Goal: Task Accomplishment & Management: Use online tool/utility

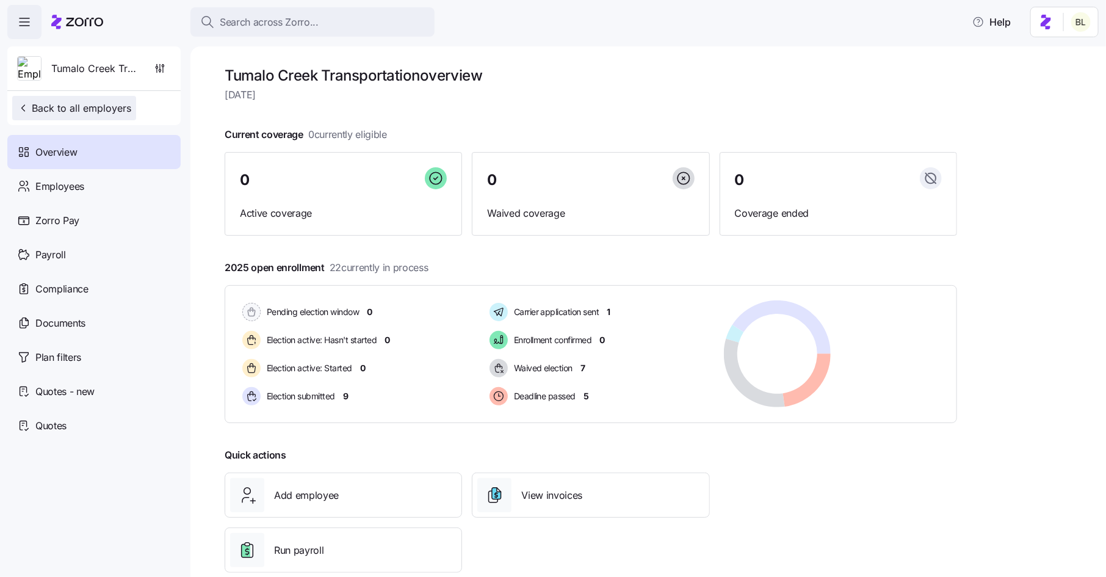
click at [117, 107] on span "Back to all employers" at bounding box center [74, 108] width 114 height 15
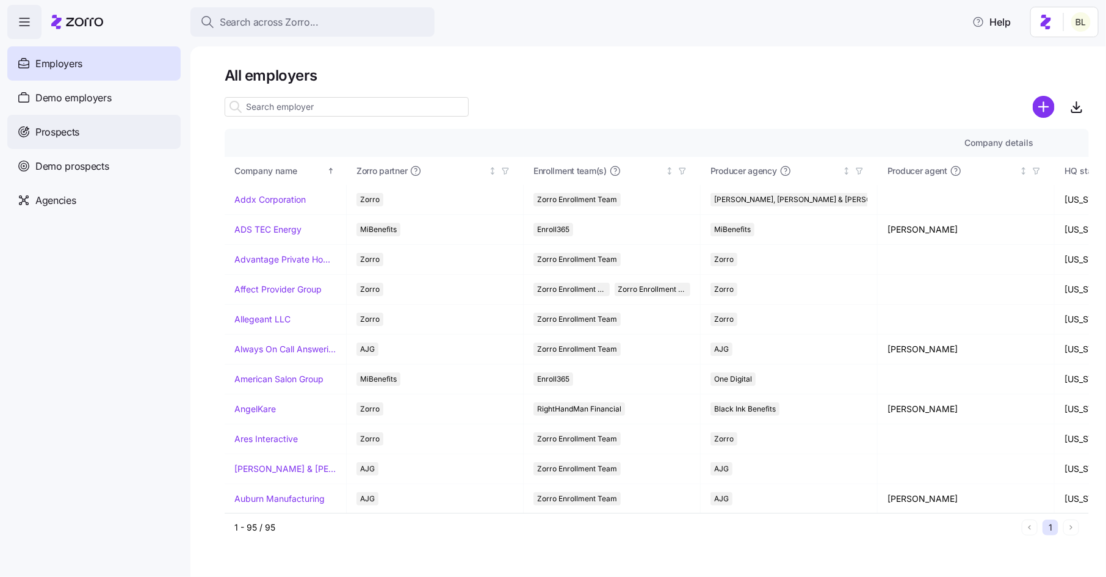
click at [82, 136] on div "Prospects" at bounding box center [93, 132] width 173 height 34
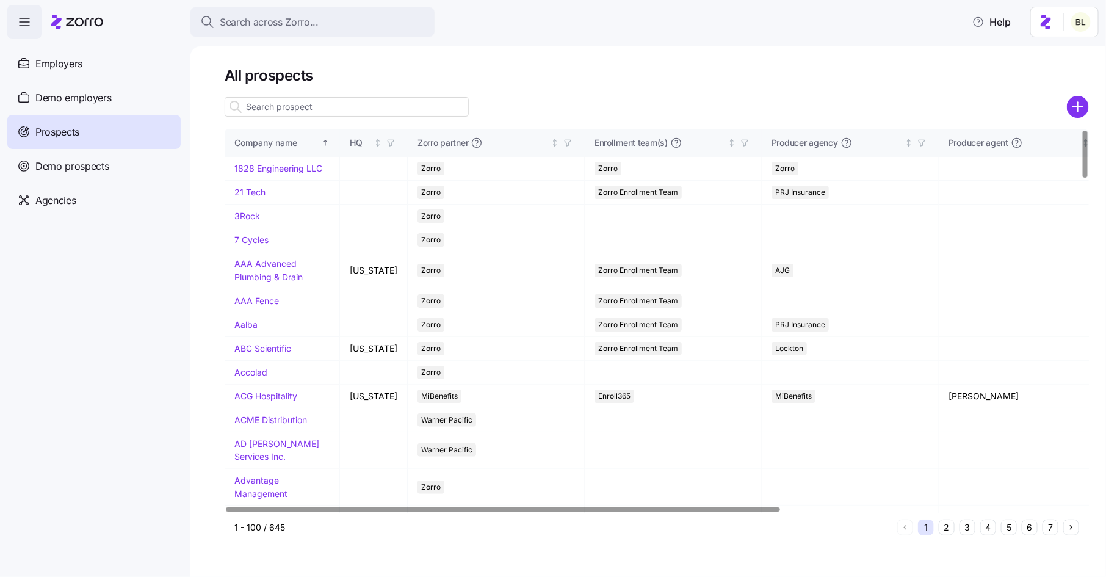
click at [298, 115] on input at bounding box center [347, 107] width 244 height 20
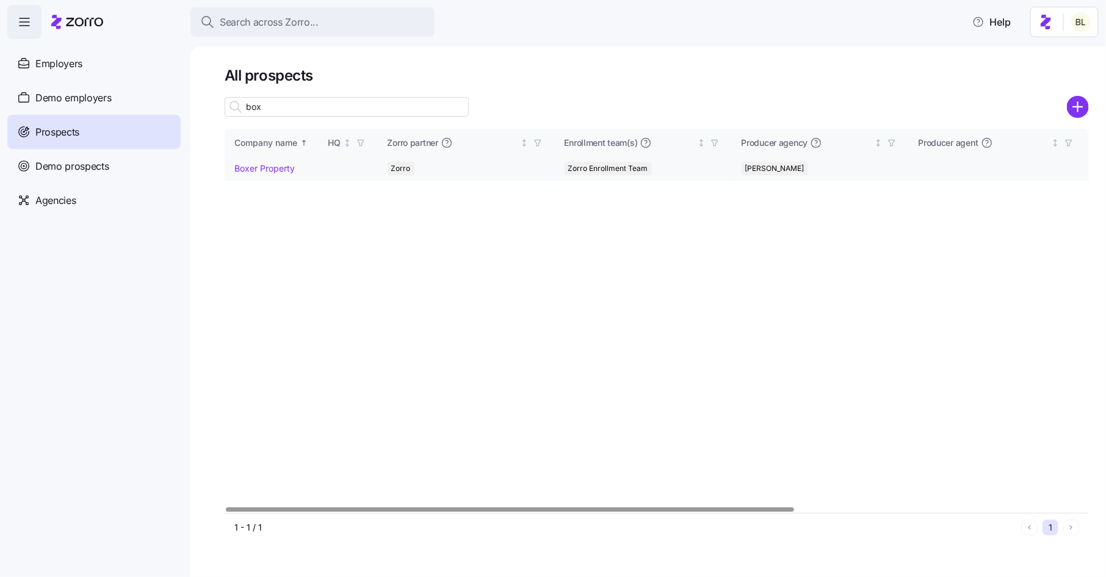
type input "box"
click at [274, 167] on link "Boxer Property" at bounding box center [264, 168] width 60 height 10
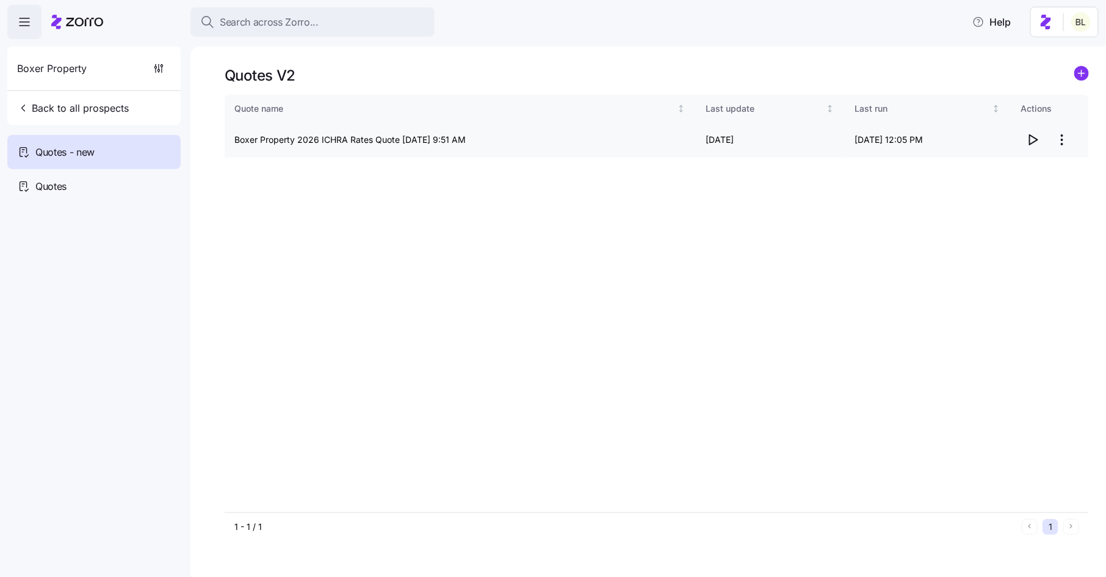
click at [1030, 136] on icon "button" at bounding box center [1034, 140] width 8 height 10
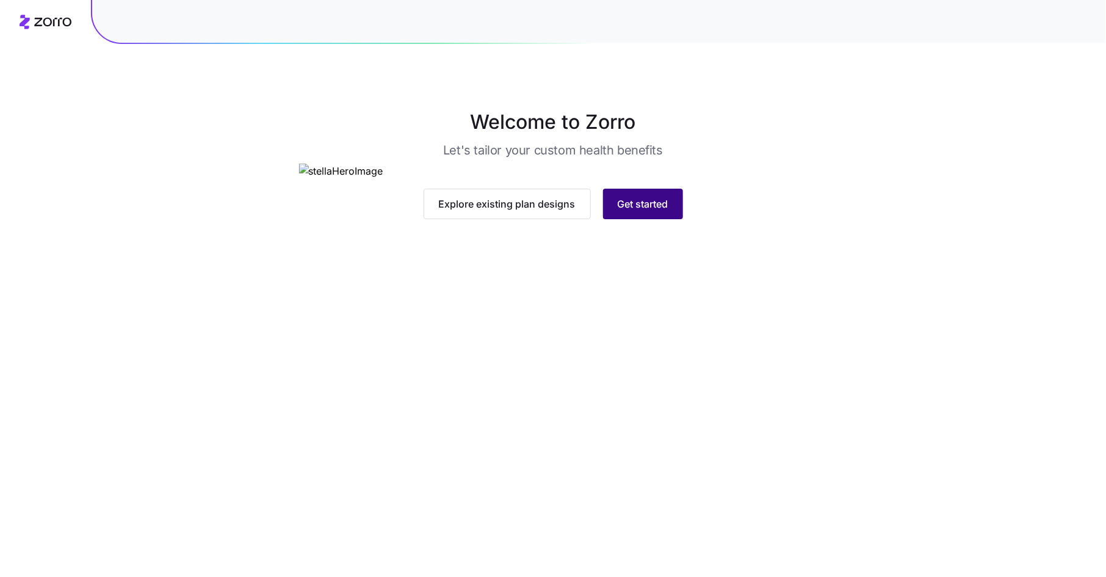
click at [649, 211] on span "Get started" at bounding box center [643, 204] width 51 height 15
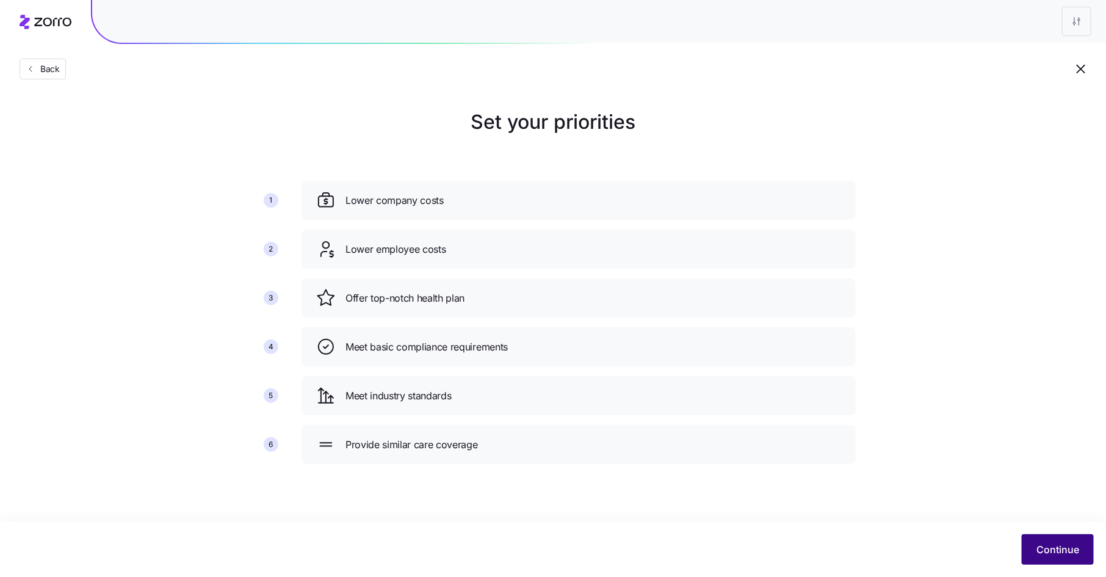
click at [1063, 546] on span "Continue" at bounding box center [1058, 549] width 43 height 15
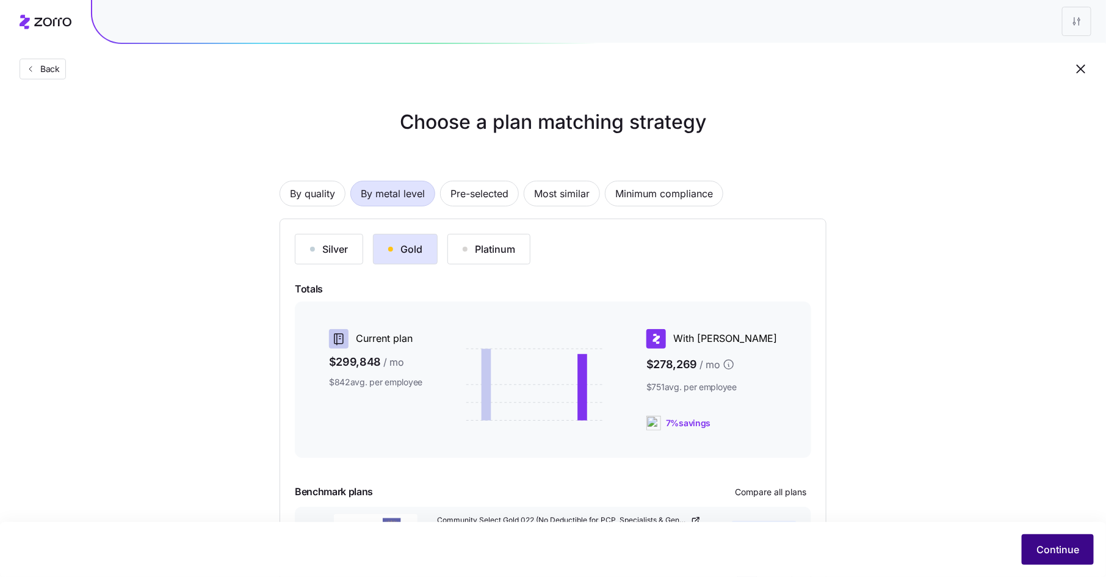
click at [1048, 545] on span "Continue" at bounding box center [1058, 549] width 43 height 15
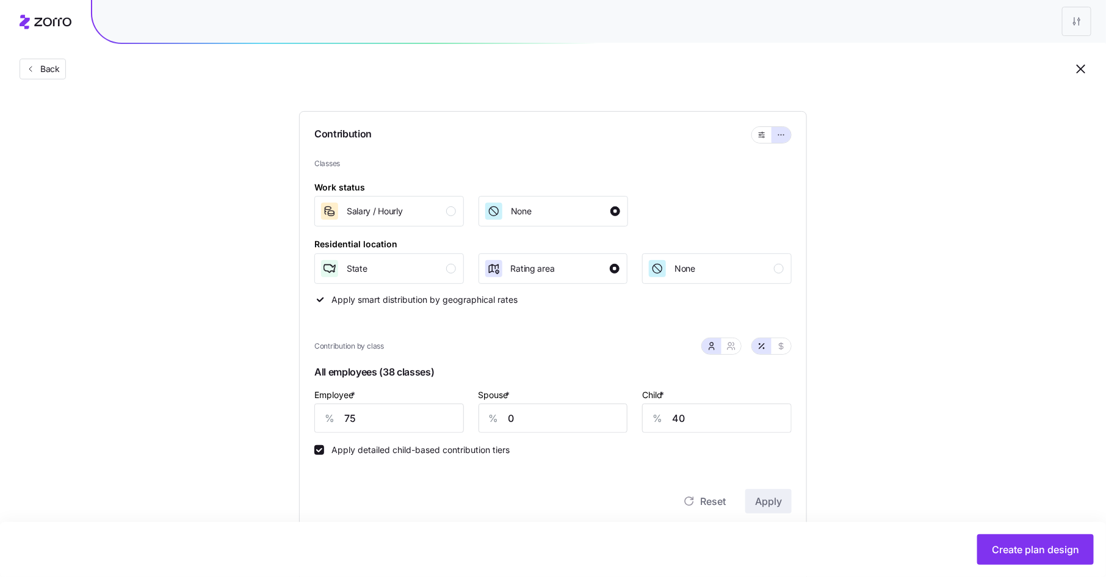
scroll to position [87, 0]
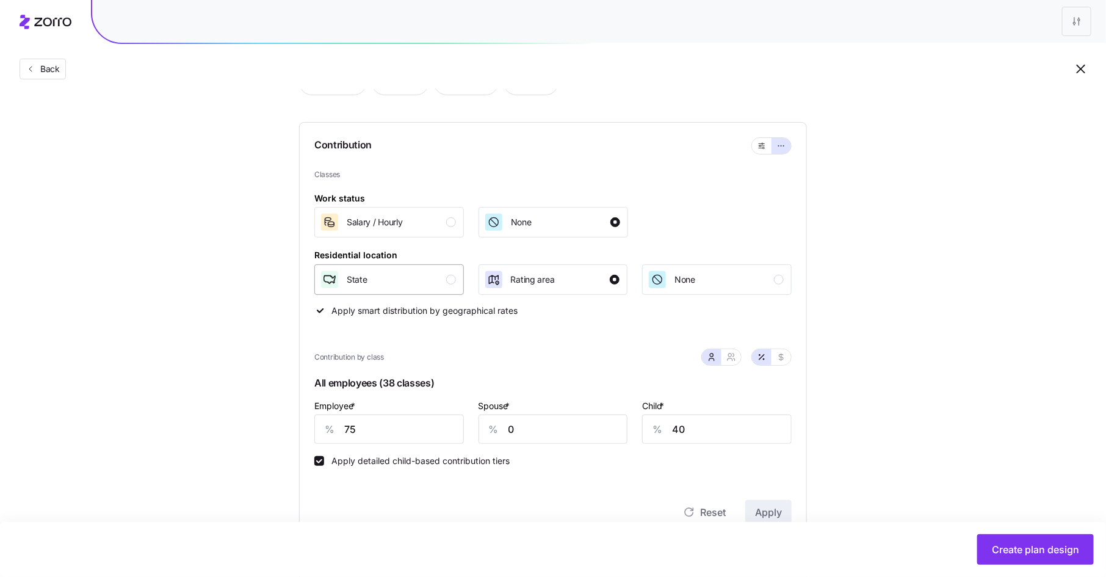
click at [450, 273] on div "State" at bounding box center [388, 280] width 136 height 20
click at [347, 432] on input "75" at bounding box center [389, 429] width 150 height 29
type input "80"
type input "45"
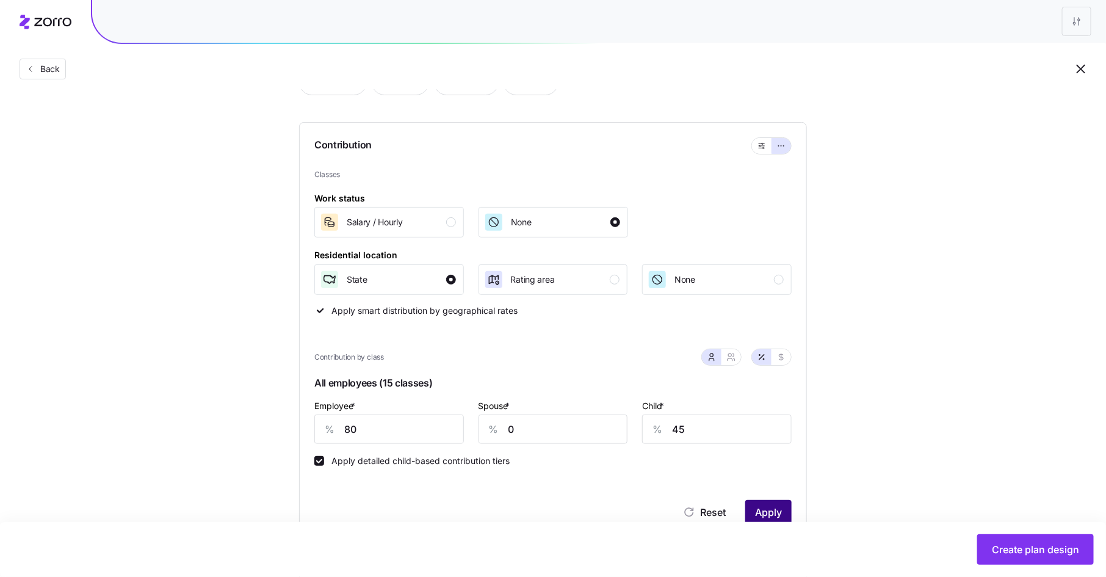
click at [764, 502] on button "Apply" at bounding box center [768, 512] width 46 height 24
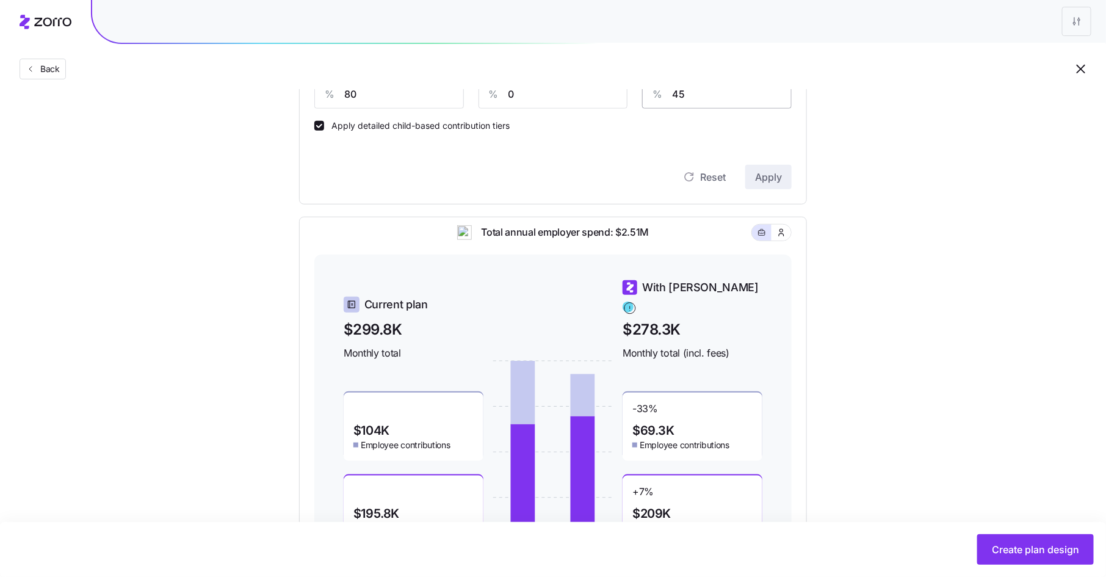
scroll to position [281, 0]
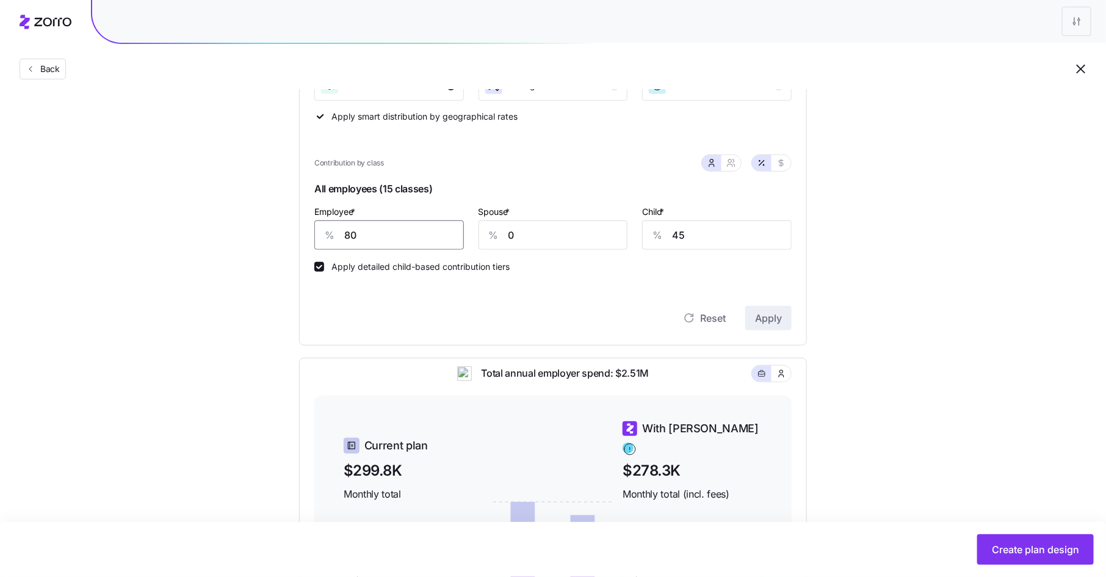
click at [351, 231] on input "80" at bounding box center [389, 234] width 150 height 29
type input "78"
type input "42"
click at [768, 318] on span "Apply" at bounding box center [768, 318] width 27 height 15
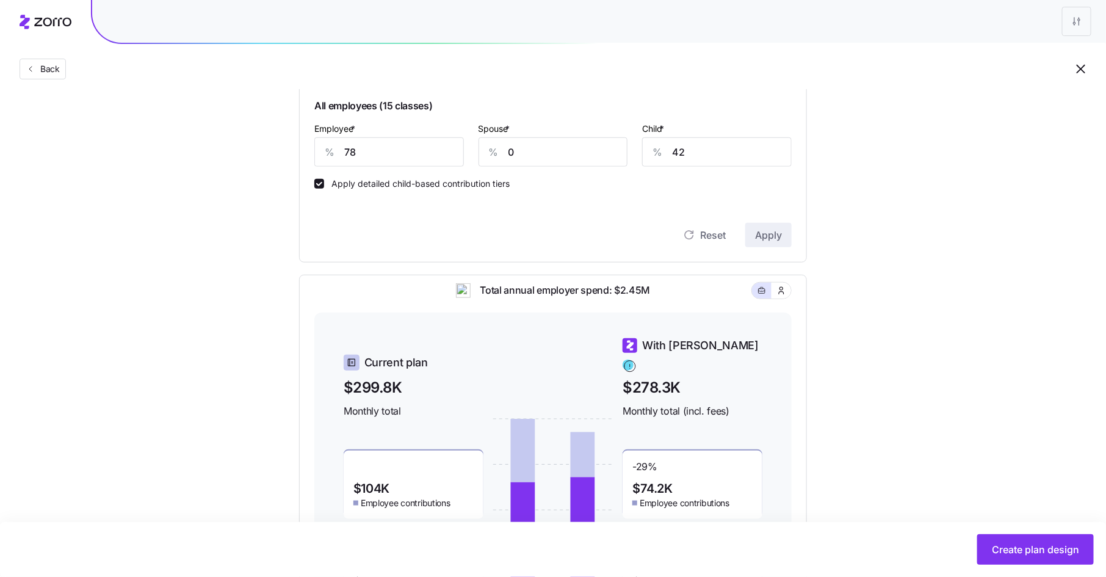
scroll to position [338, 0]
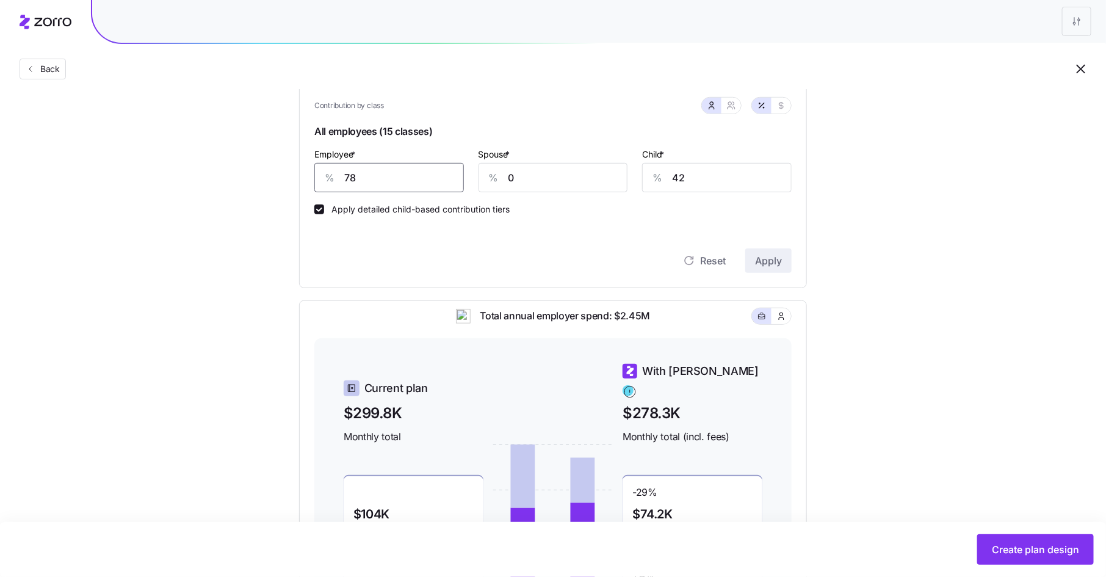
click at [349, 179] on input "78" at bounding box center [389, 177] width 150 height 29
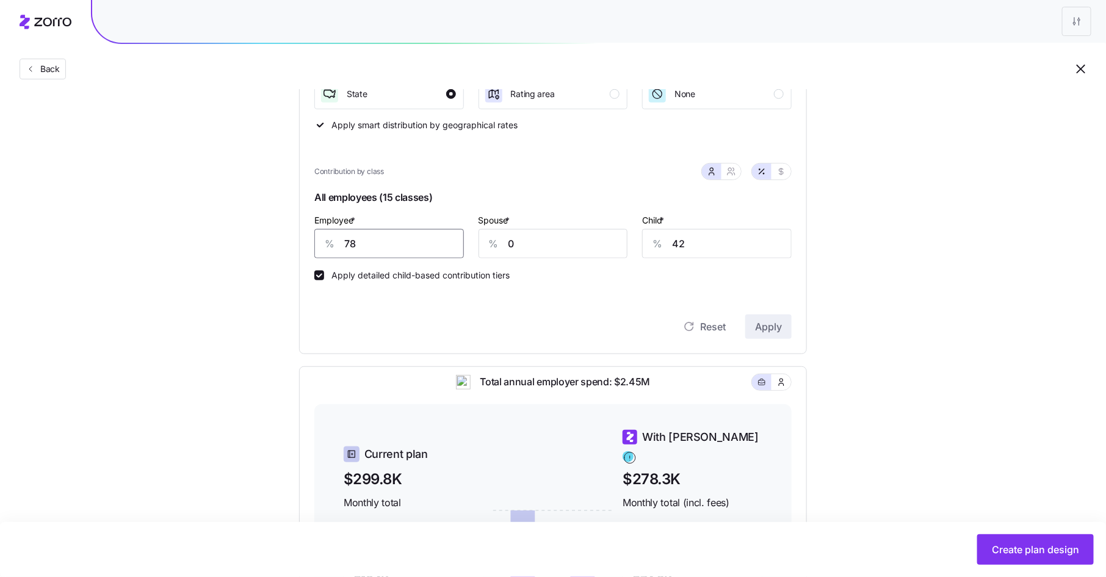
scroll to position [275, 0]
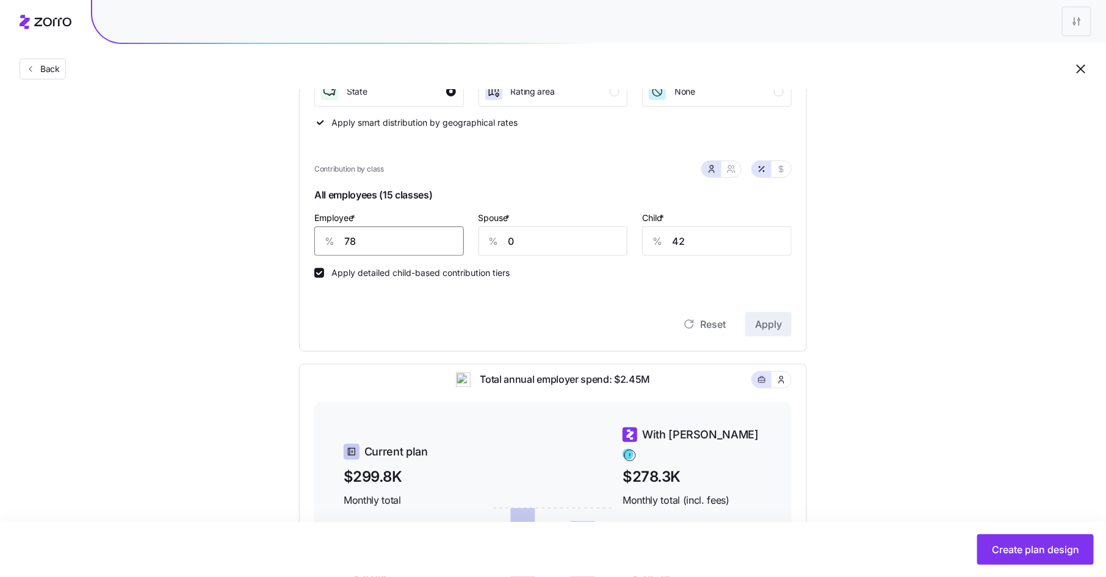
click at [399, 238] on input "78" at bounding box center [389, 240] width 150 height 29
type input "75"
type input "40"
click at [790, 327] on button "Apply" at bounding box center [768, 324] width 46 height 24
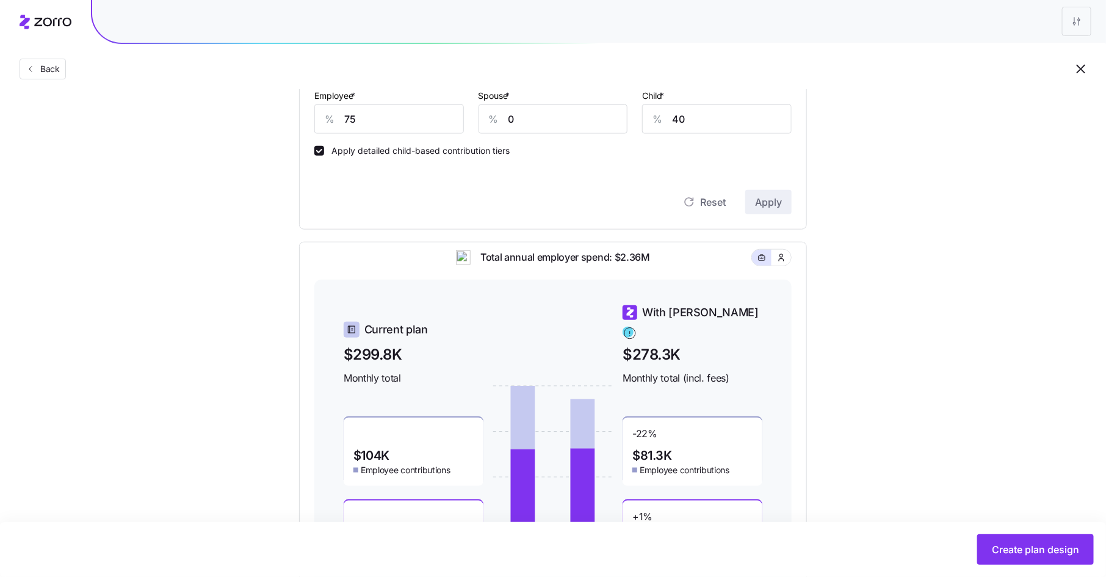
scroll to position [391, 0]
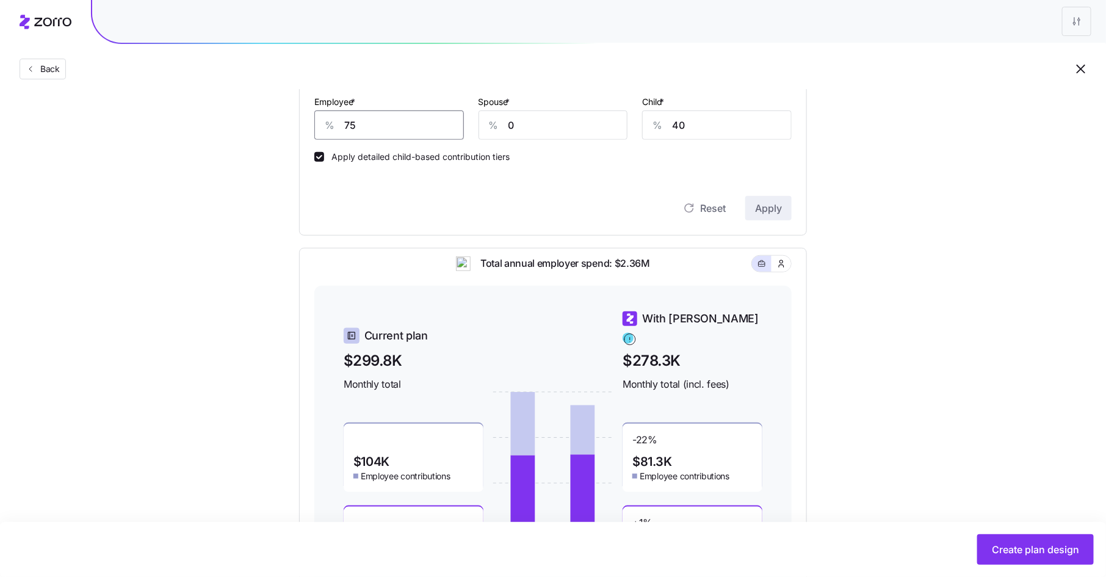
click at [361, 128] on input "75" at bounding box center [389, 124] width 150 height 29
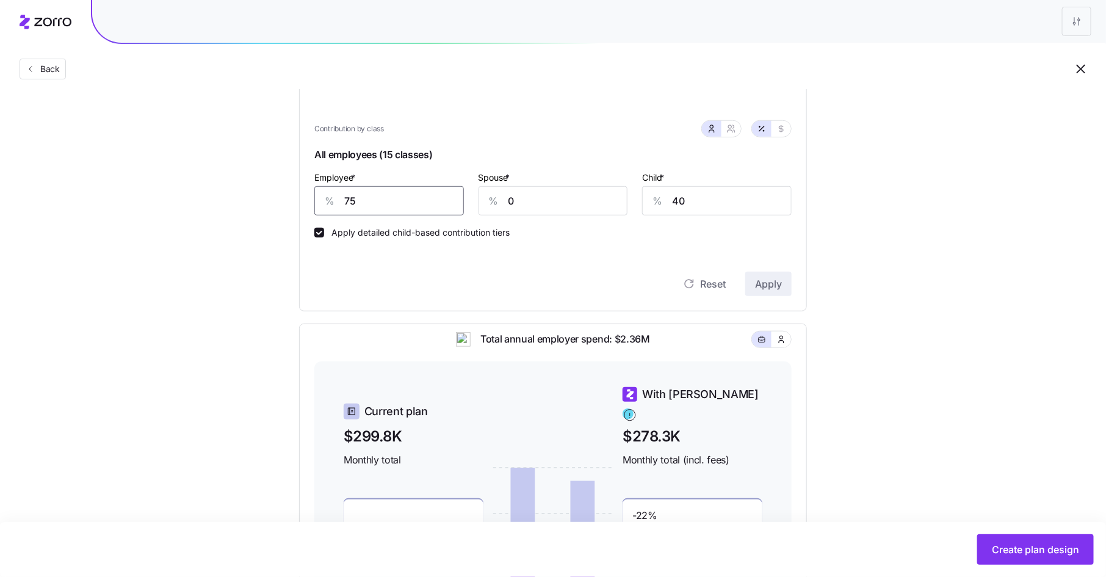
scroll to position [288, 0]
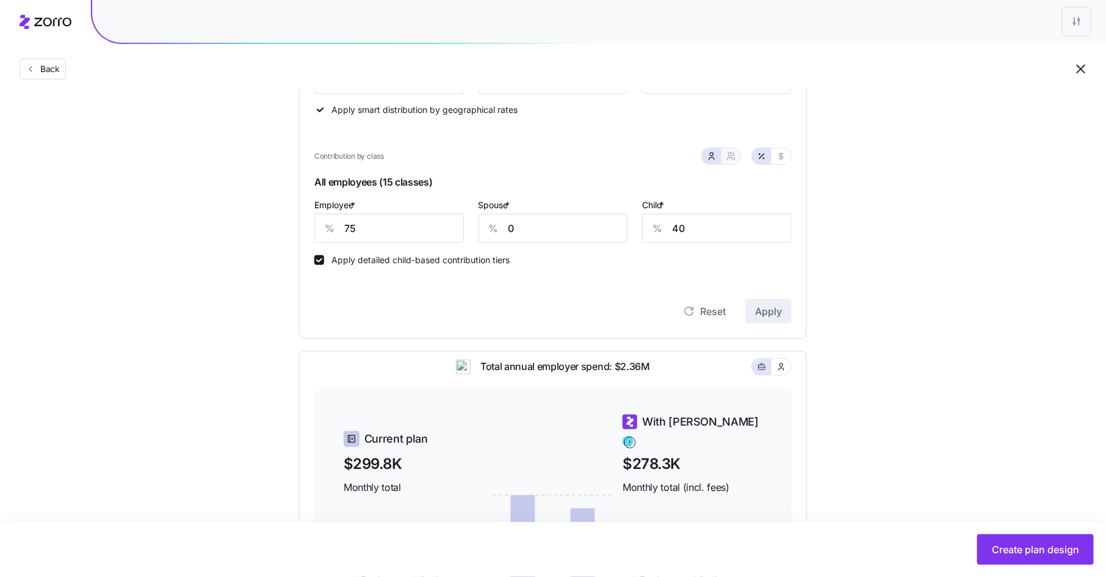
click at [733, 155] on icon "button" at bounding box center [731, 156] width 10 height 10
type input "38"
type input "62"
click at [711, 158] on icon "button" at bounding box center [711, 159] width 5 height 2
type input "0"
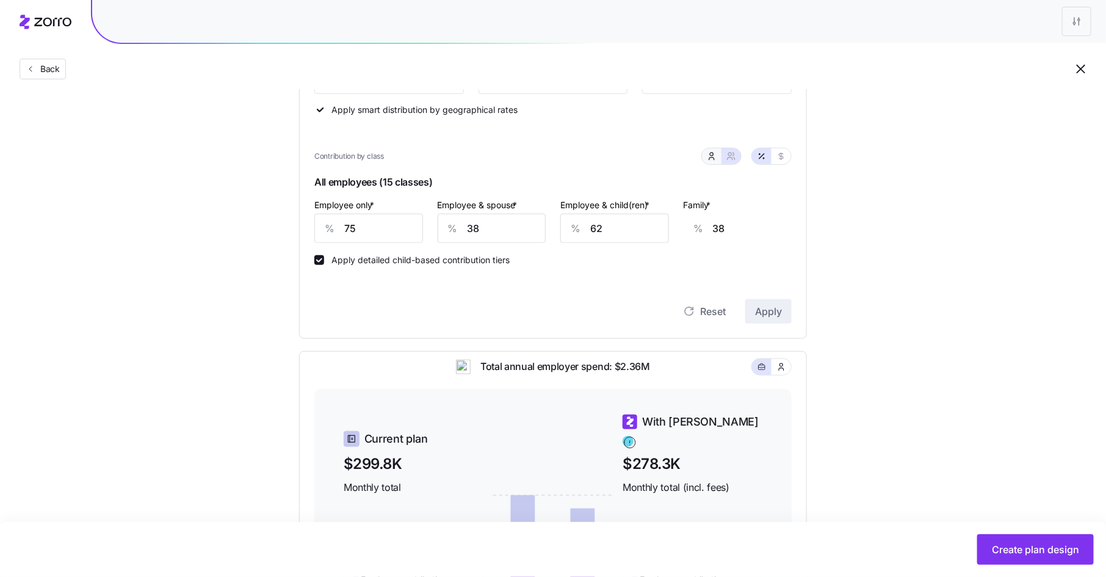
type input "40"
click at [509, 230] on input "0" at bounding box center [554, 228] width 150 height 29
type input "100"
type input "75"
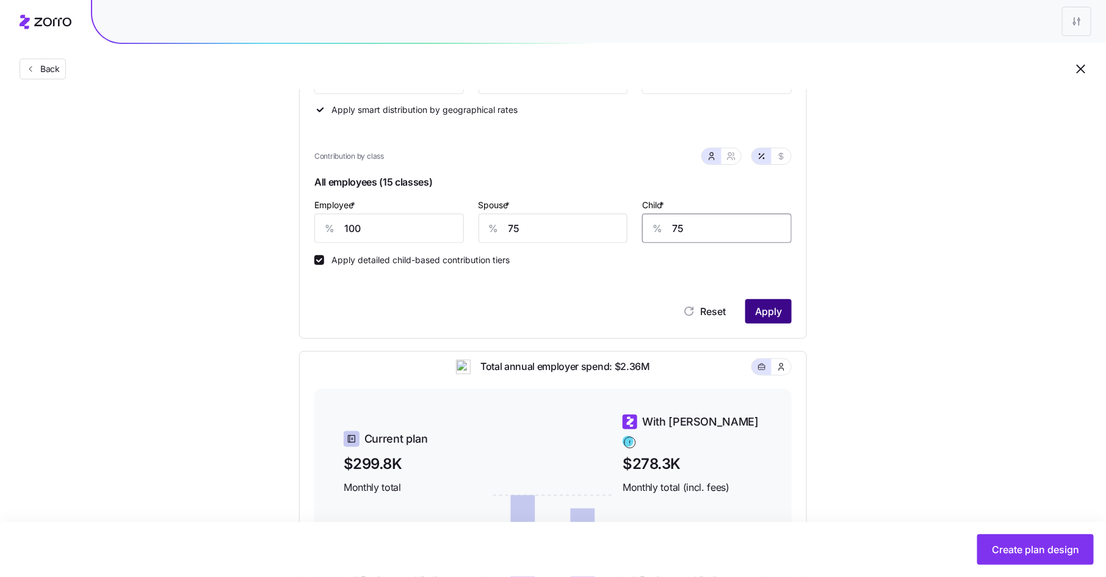
type input "75"
click at [781, 314] on span "Apply" at bounding box center [768, 311] width 27 height 15
click at [732, 159] on icon "button" at bounding box center [731, 156] width 10 height 10
type input "88"
type input "90"
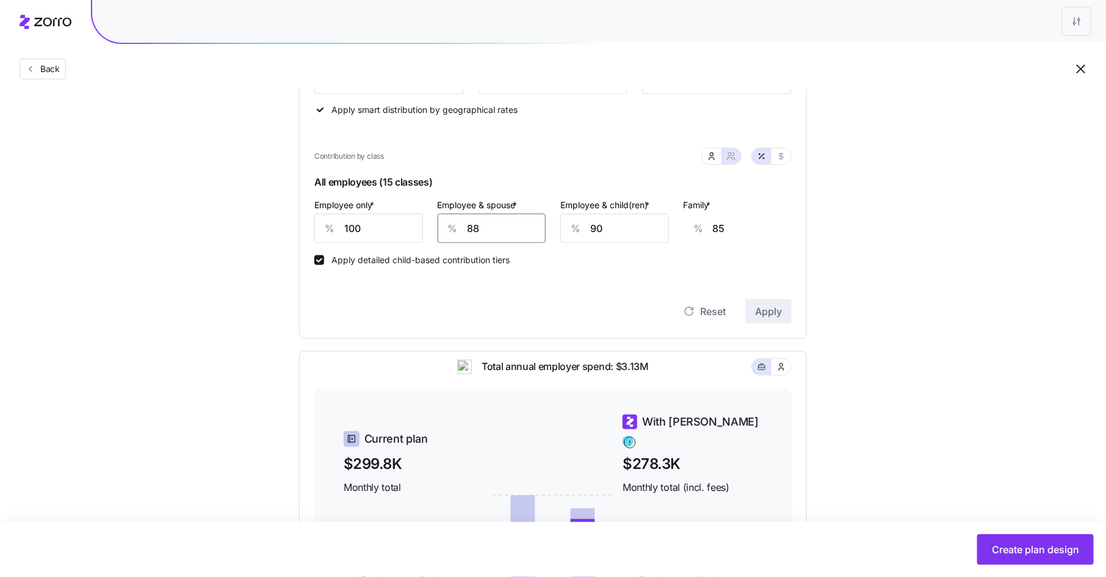
click at [473, 231] on input "88" at bounding box center [492, 228] width 109 height 29
type input "7"
type input "23"
type input "75"
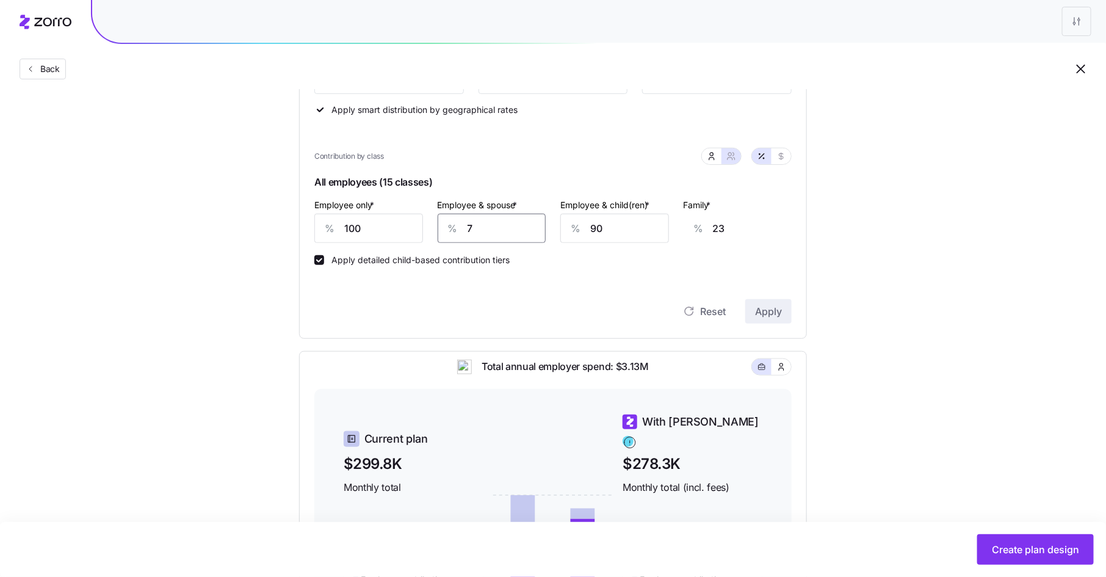
type input "75"
type input "7"
type input "23"
type input "75"
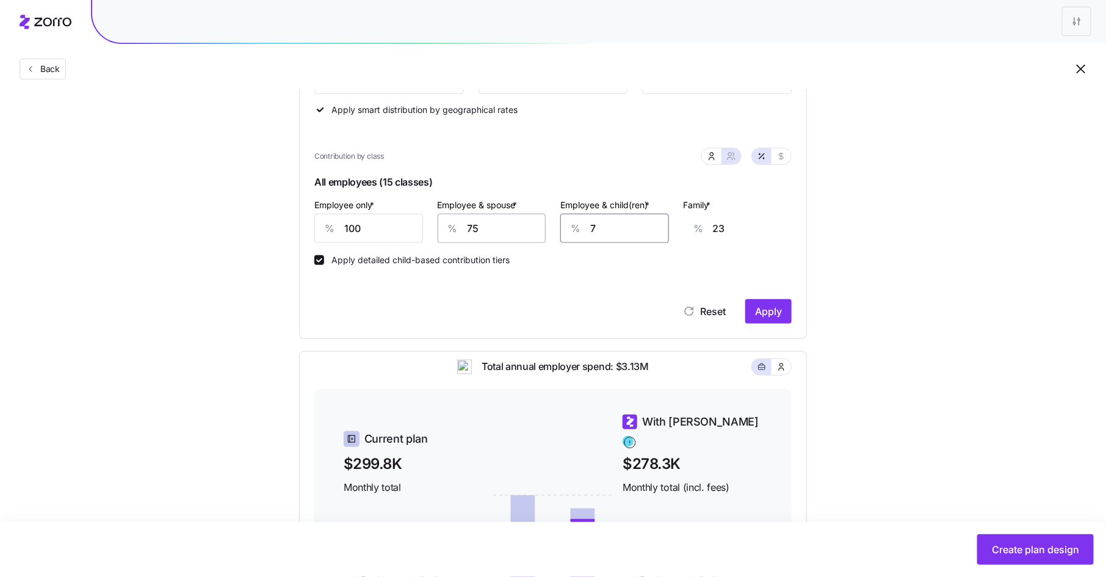
type input "65"
type input "75"
click at [712, 157] on icon "button" at bounding box center [712, 156] width 10 height 10
type input "50"
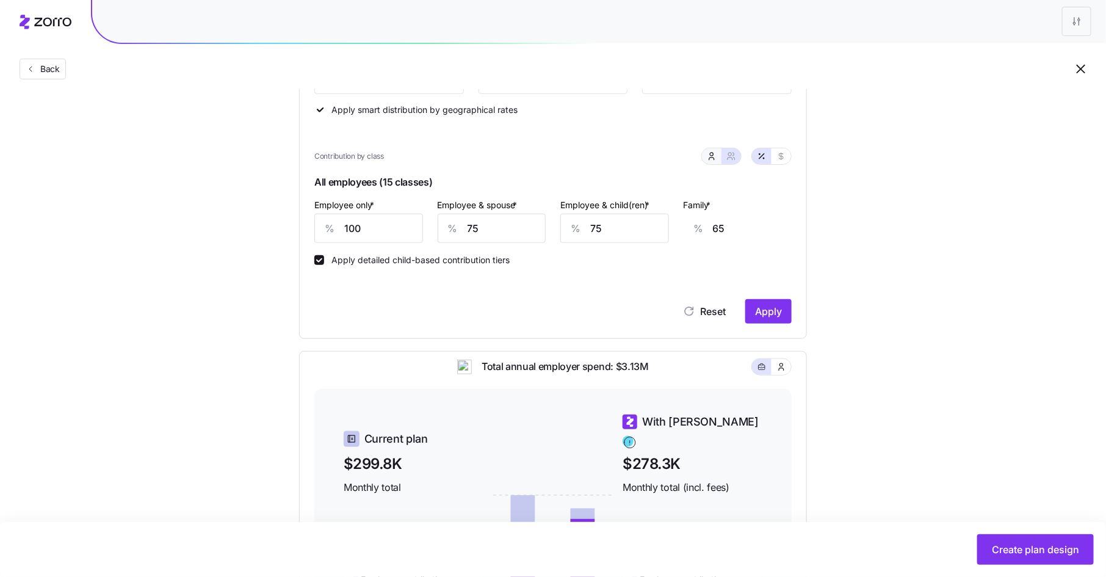
type input "35"
click at [517, 227] on input "50" at bounding box center [554, 228] width 150 height 29
type input "75"
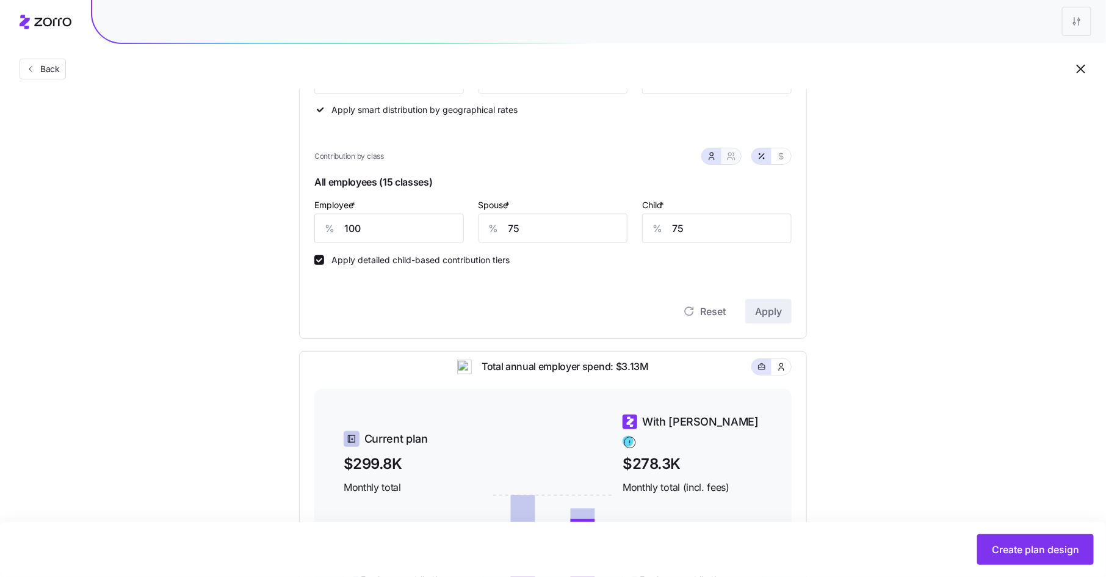
click at [731, 153] on icon "button" at bounding box center [729, 154] width 3 height 3
type input "88"
type input "90"
click at [714, 153] on icon "button" at bounding box center [712, 156] width 10 height 10
type input "75"
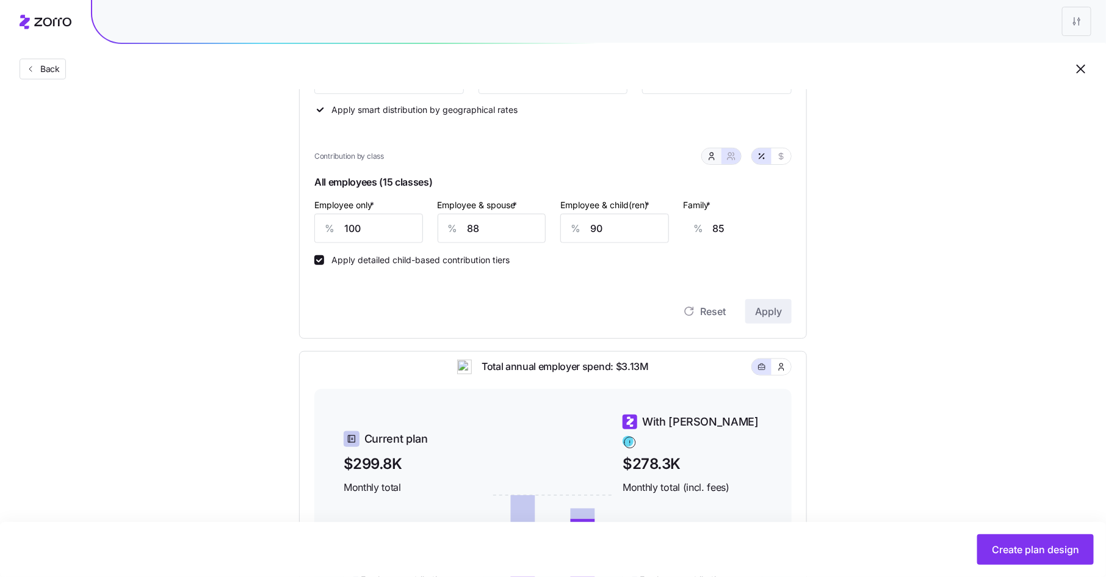
type input "75"
click at [781, 154] on icon "button" at bounding box center [782, 156] width 10 height 10
type input "710"
type input "532"
type input "209"
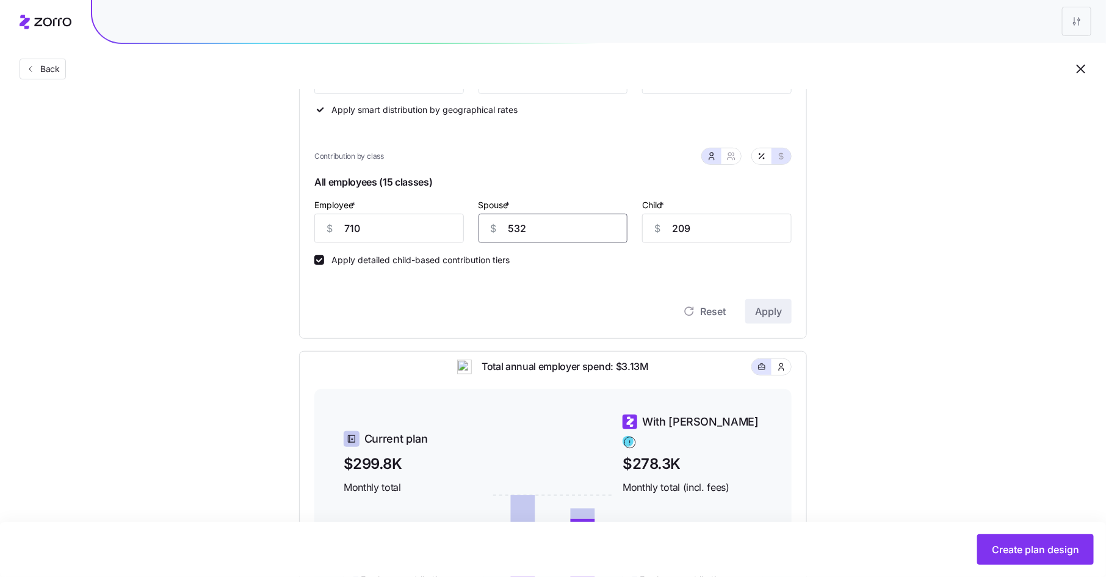
click at [516, 233] on input "532" at bounding box center [554, 228] width 150 height 29
type input "360"
click at [766, 155] on icon "button" at bounding box center [762, 156] width 10 height 10
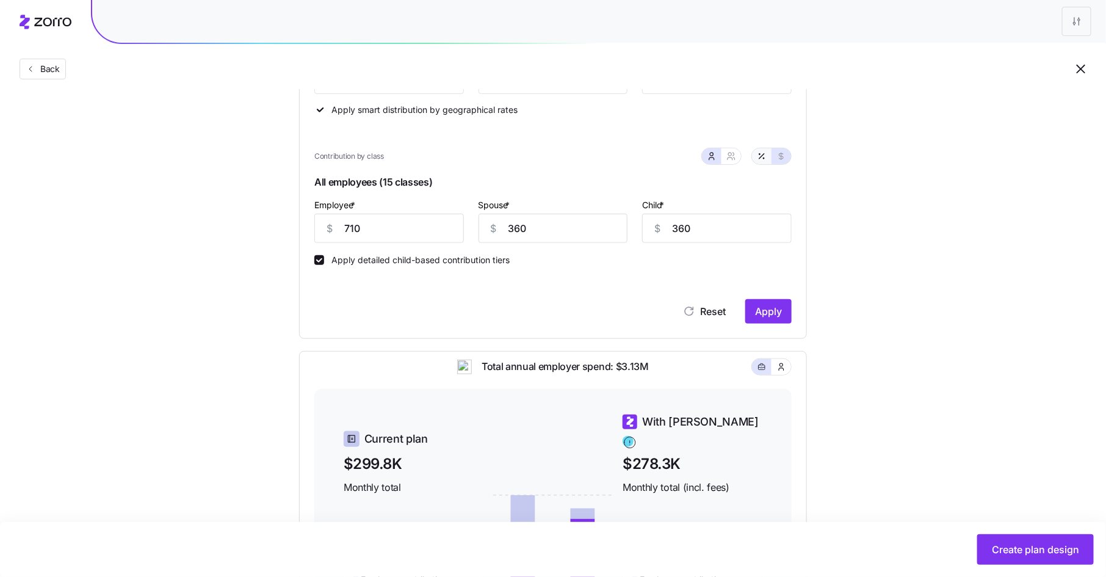
type input "100"
type input "51"
type input "129"
click at [778, 156] on icon "button" at bounding box center [782, 156] width 10 height 10
type input "710"
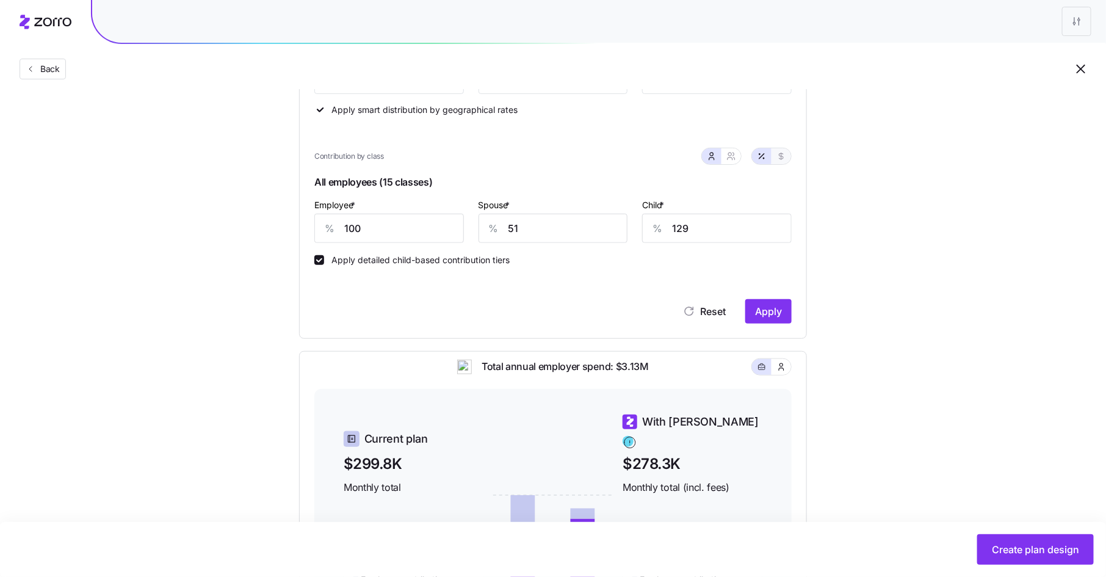
type input "360"
click at [759, 157] on icon "button" at bounding box center [762, 156] width 10 height 10
type input "100"
type input "51"
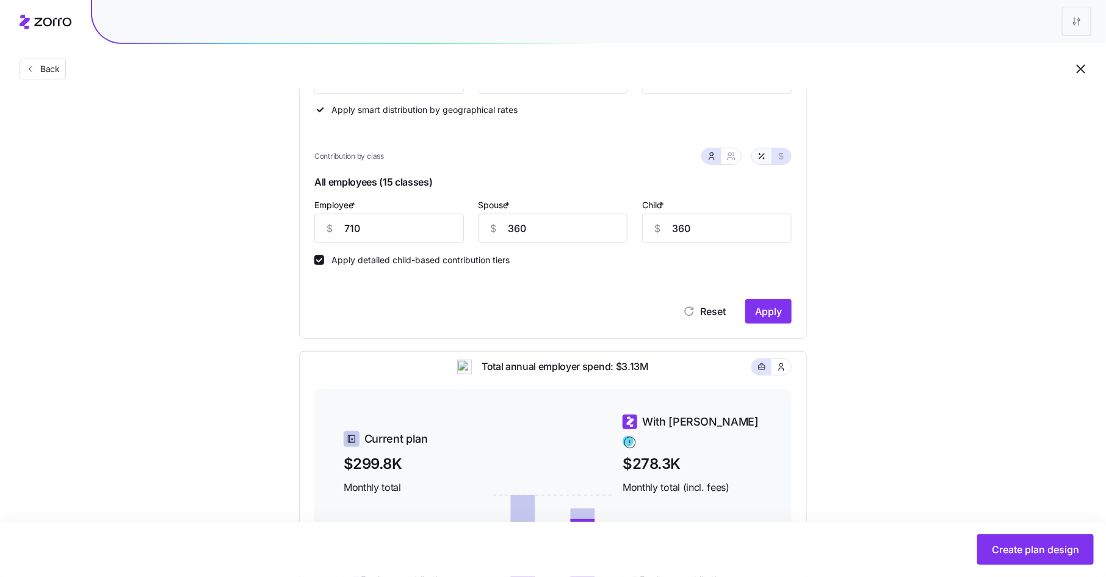
type input "129"
click at [731, 158] on icon "button" at bounding box center [731, 156] width 10 height 10
type input "75"
type input "111"
click at [710, 158] on icon "button" at bounding box center [711, 159] width 5 height 2
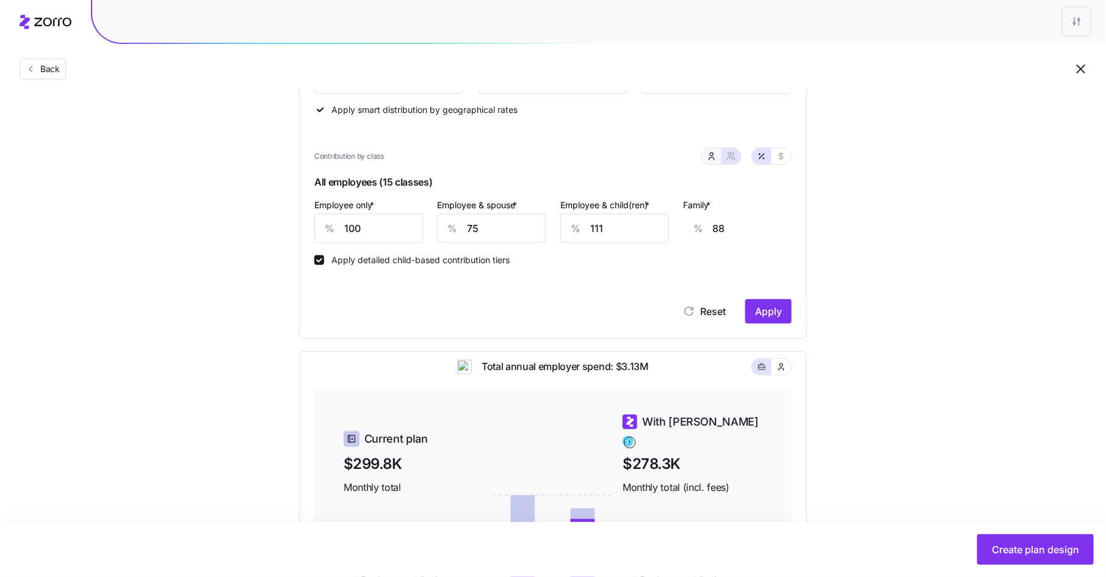
type input "51"
type input "129"
drag, startPoint x: 364, startPoint y: 230, endPoint x: 303, endPoint y: 227, distance: 60.5
click at [303, 227] on div "Contribution Classes Work status Salary / Hourly None Residential location Stat…" at bounding box center [553, 130] width 508 height 418
type input "75"
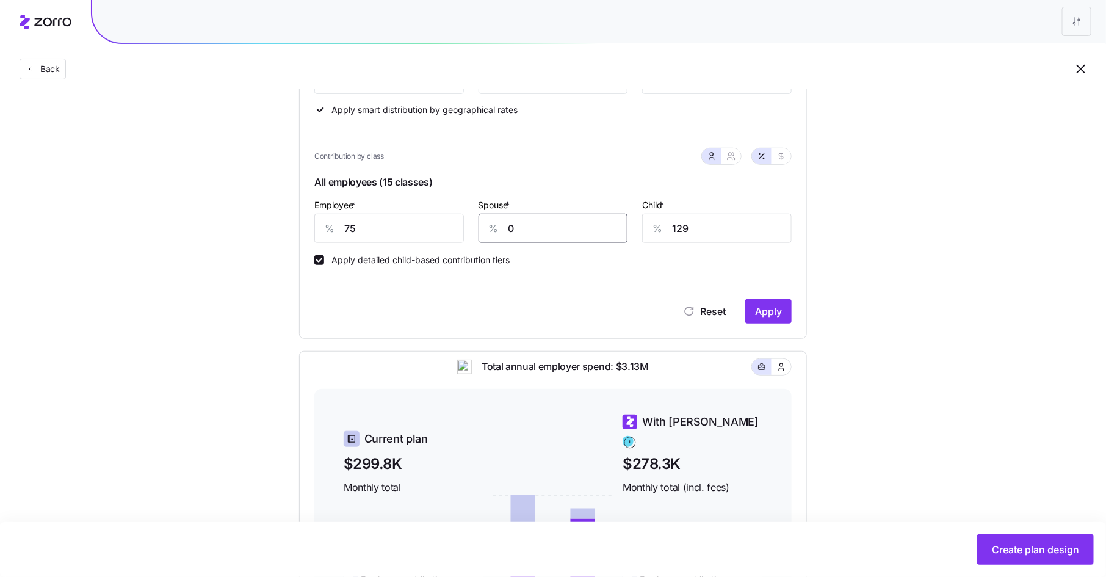
type input "0"
type input "40"
click at [772, 314] on span "Apply" at bounding box center [768, 311] width 27 height 15
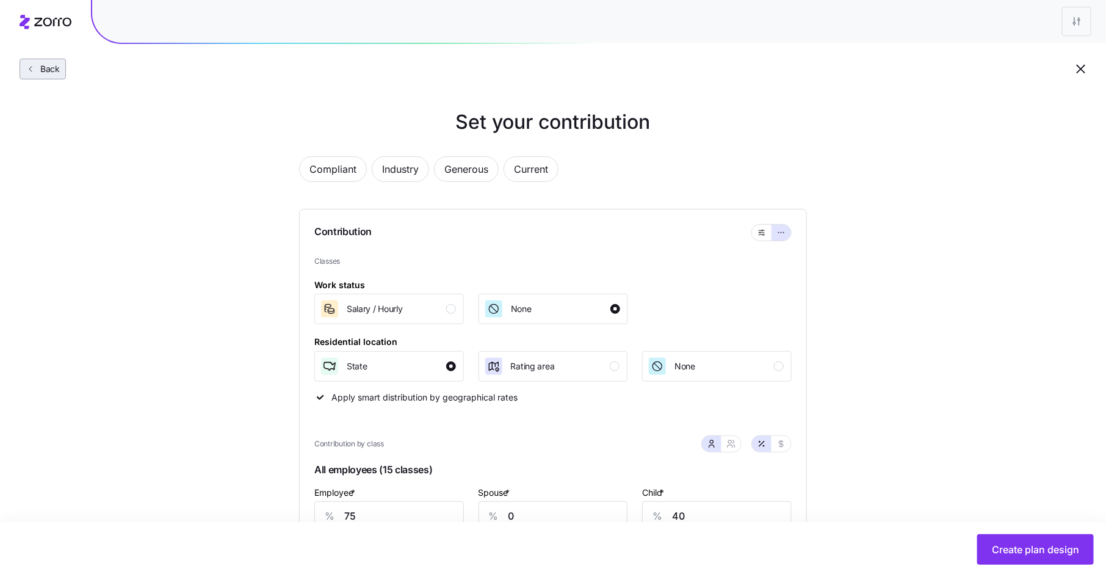
click at [45, 67] on span "Back" at bounding box center [47, 69] width 24 height 12
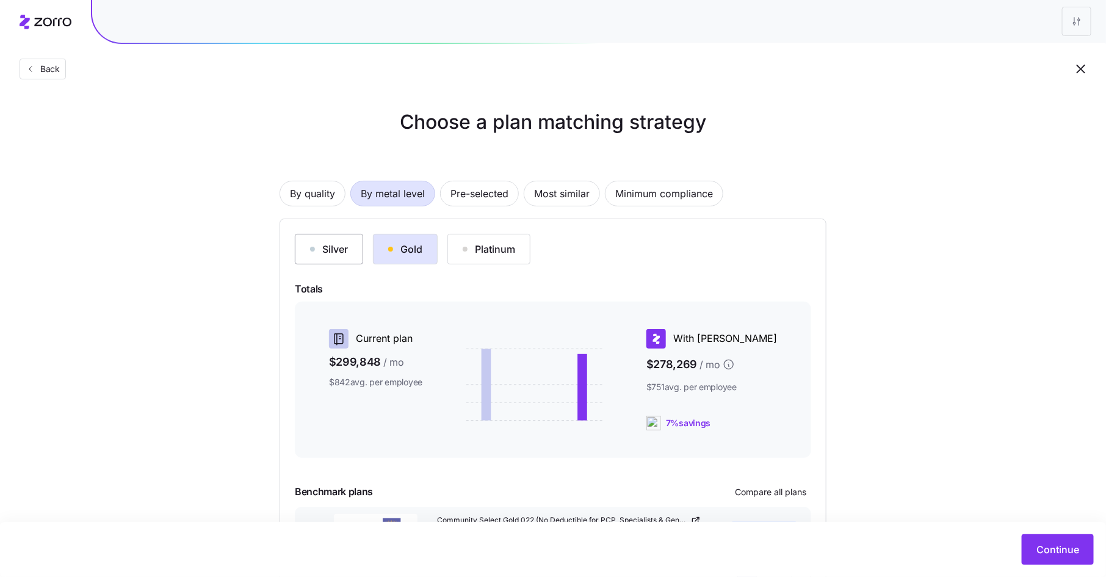
click at [322, 261] on button "Silver" at bounding box center [329, 249] width 68 height 31
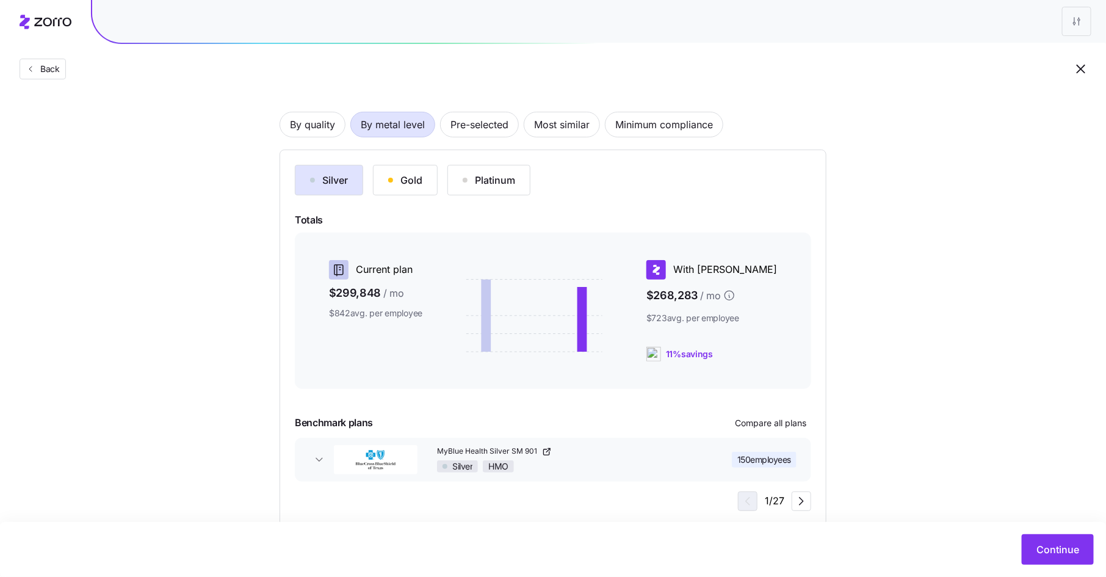
scroll to position [95, 0]
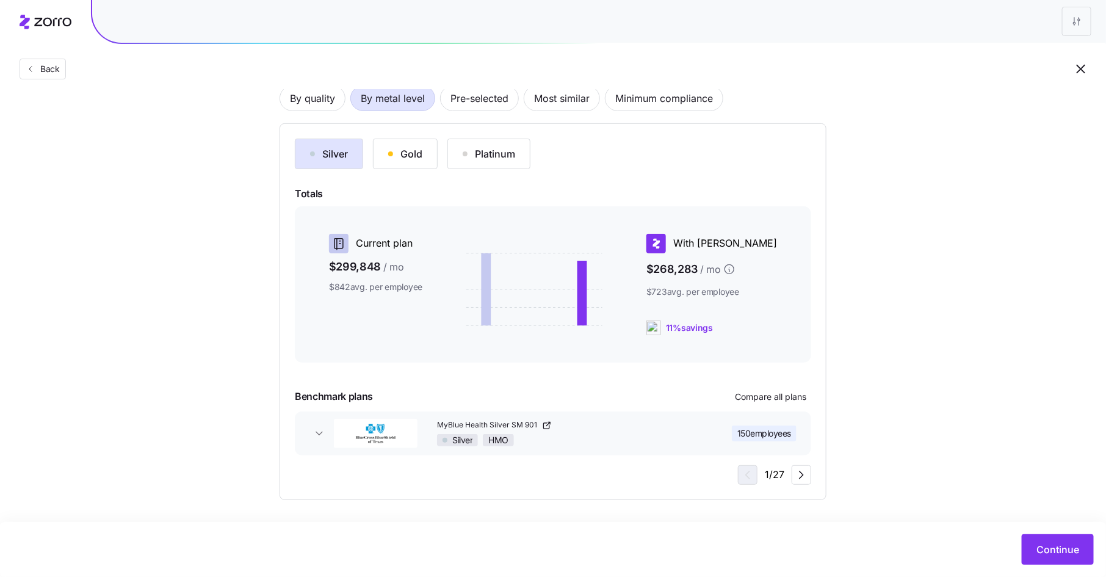
click at [777, 431] on span "150 employees" at bounding box center [764, 433] width 54 height 12
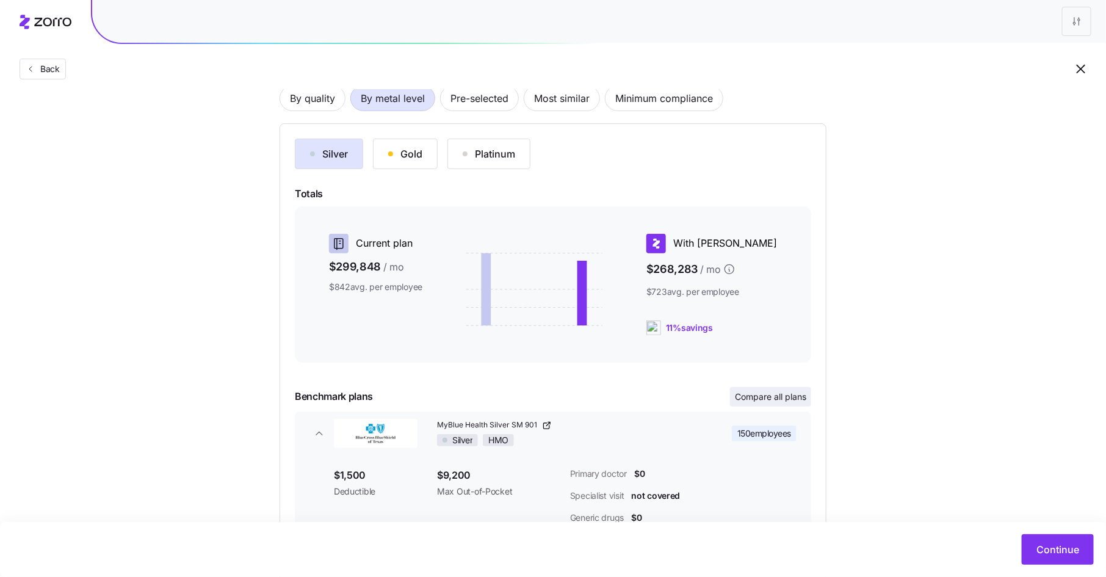
scroll to position [186, 0]
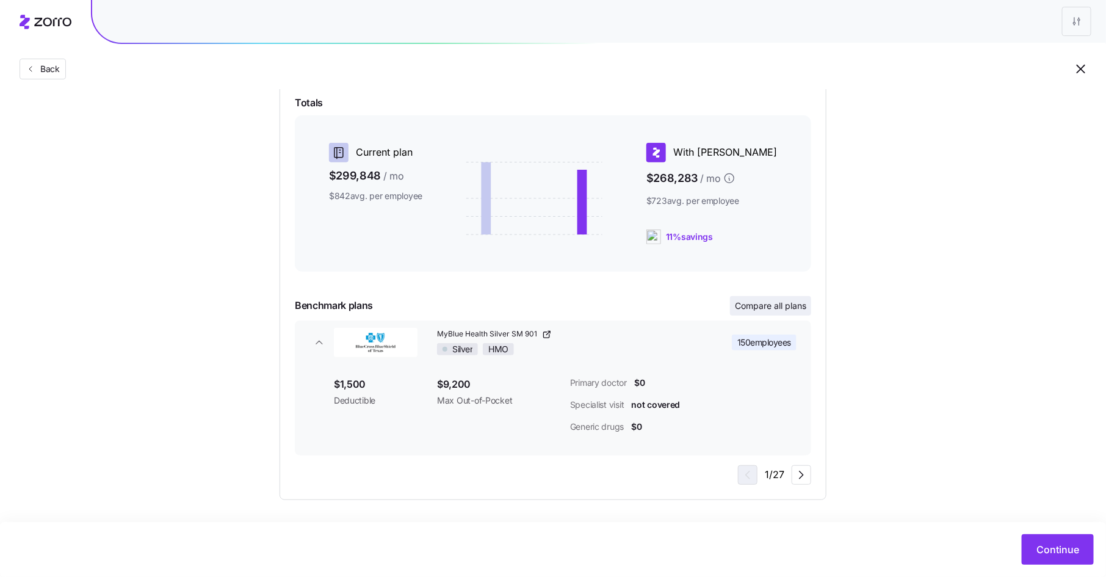
click at [783, 302] on span "Compare all plans" at bounding box center [770, 306] width 71 height 12
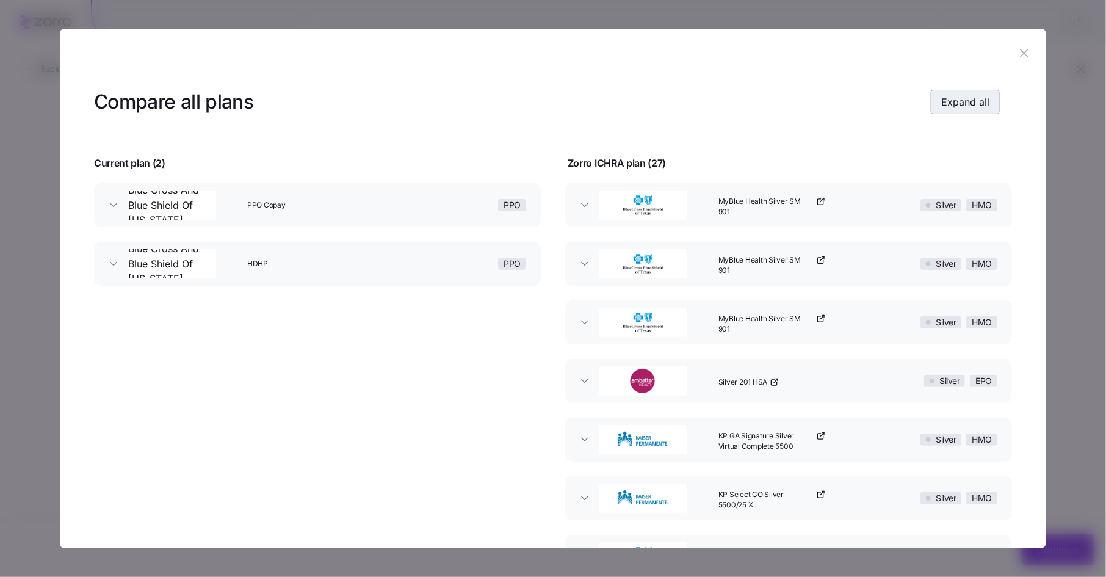
click at [955, 94] on button "Expand all" at bounding box center [965, 102] width 69 height 24
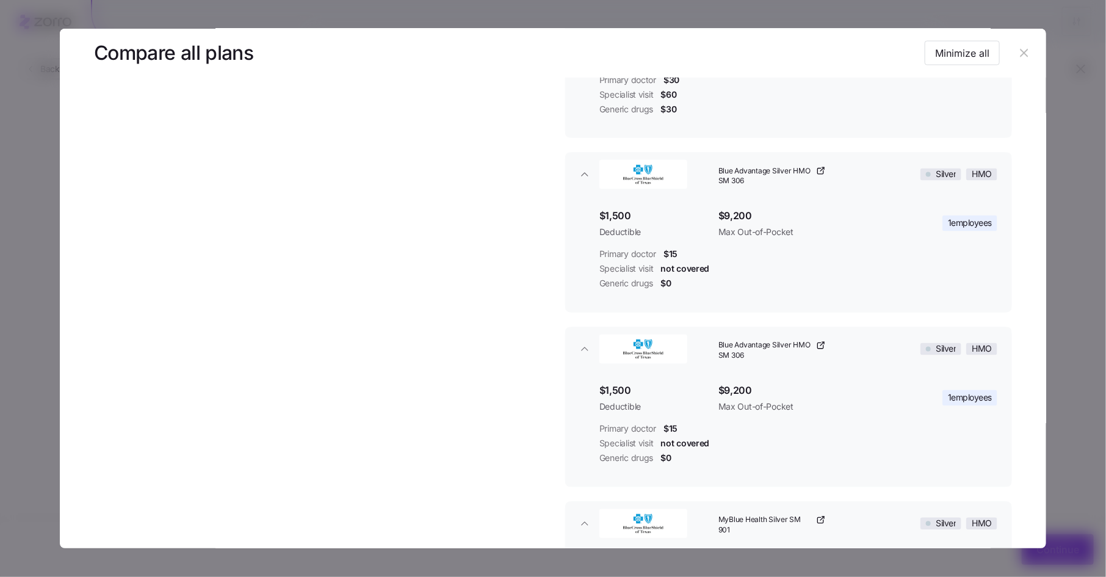
scroll to position [3269, 0]
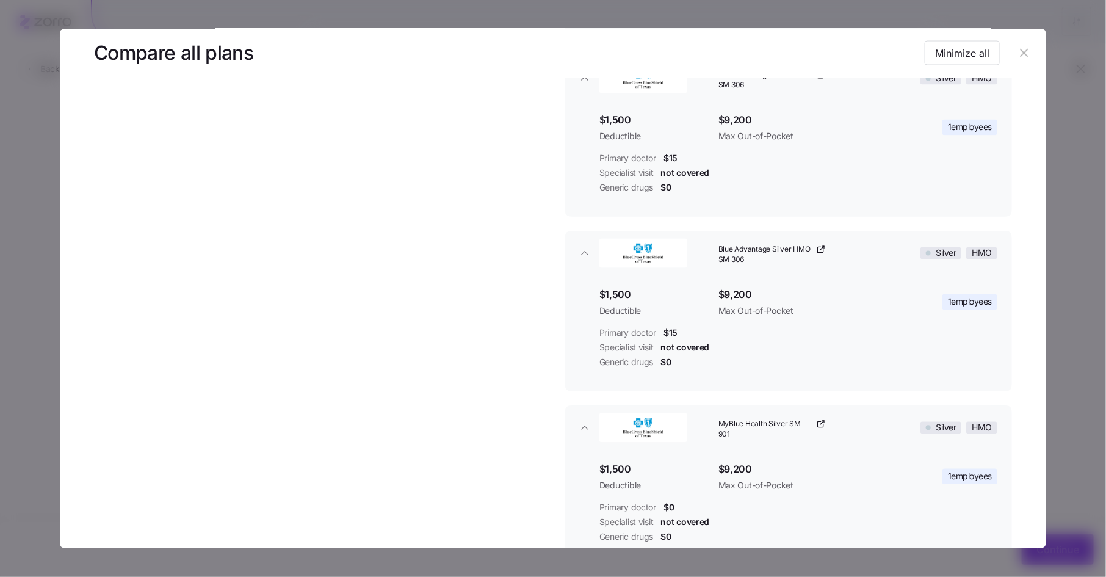
click at [1020, 55] on icon "button" at bounding box center [1024, 53] width 8 height 8
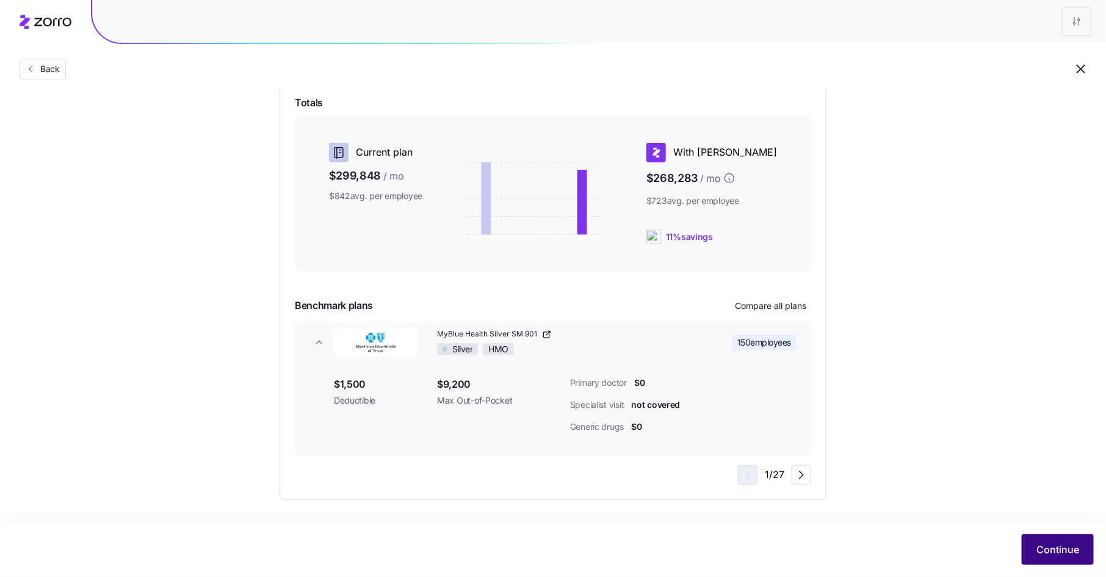
click at [1043, 543] on span "Continue" at bounding box center [1058, 549] width 43 height 15
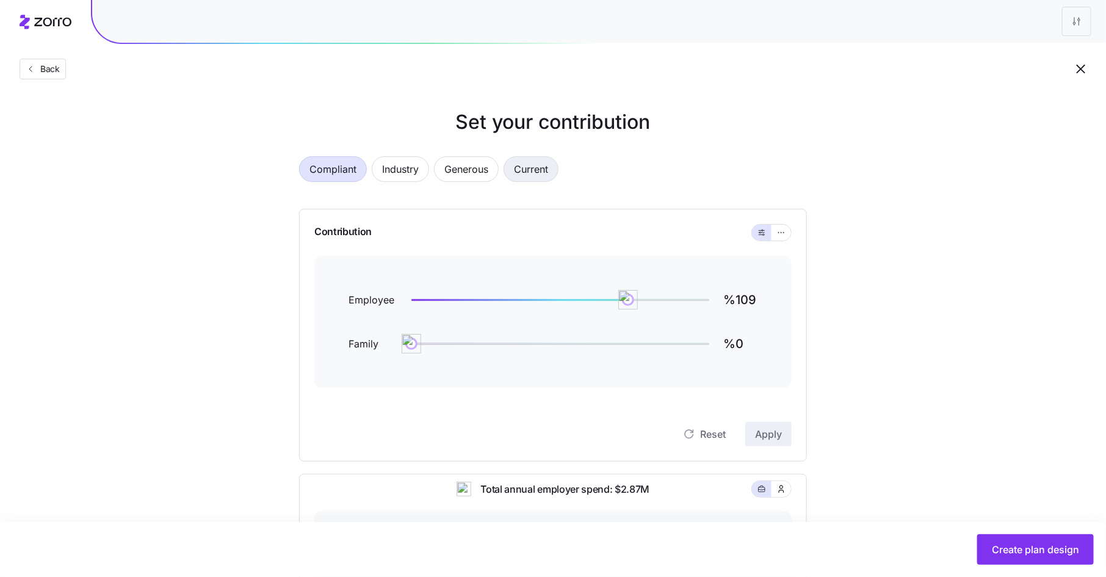
click at [532, 169] on span "Current" at bounding box center [531, 169] width 34 height 24
type input "%81"
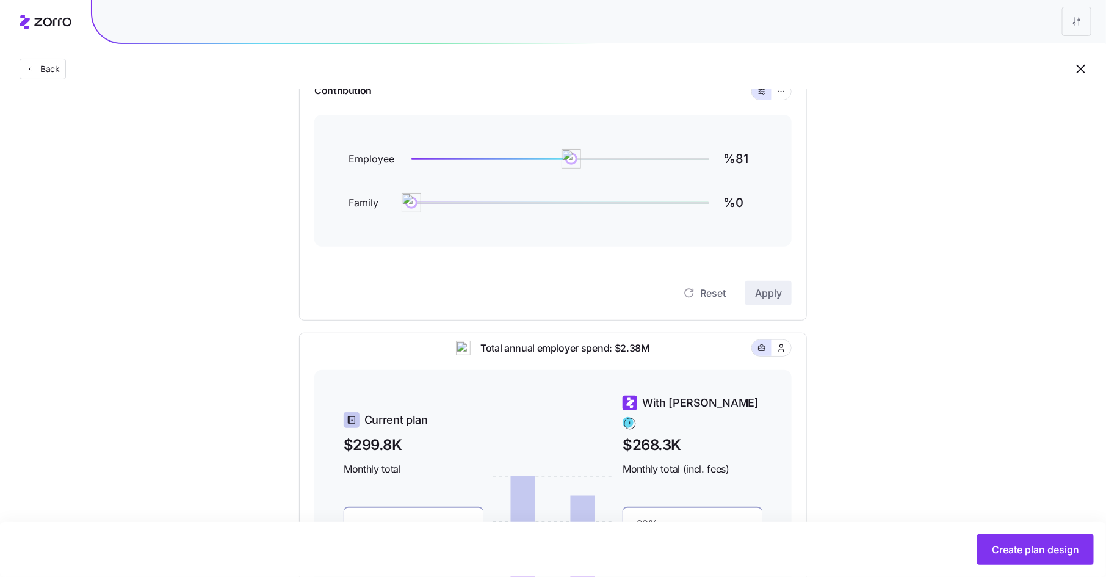
scroll to position [122, 0]
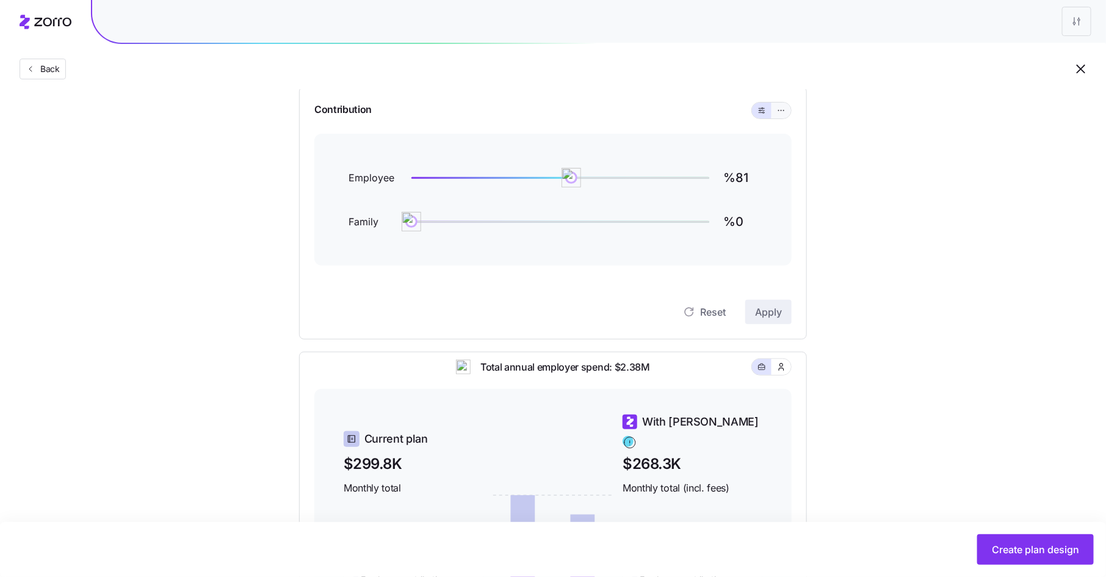
click at [780, 115] on button "button" at bounding box center [782, 111] width 20 height 16
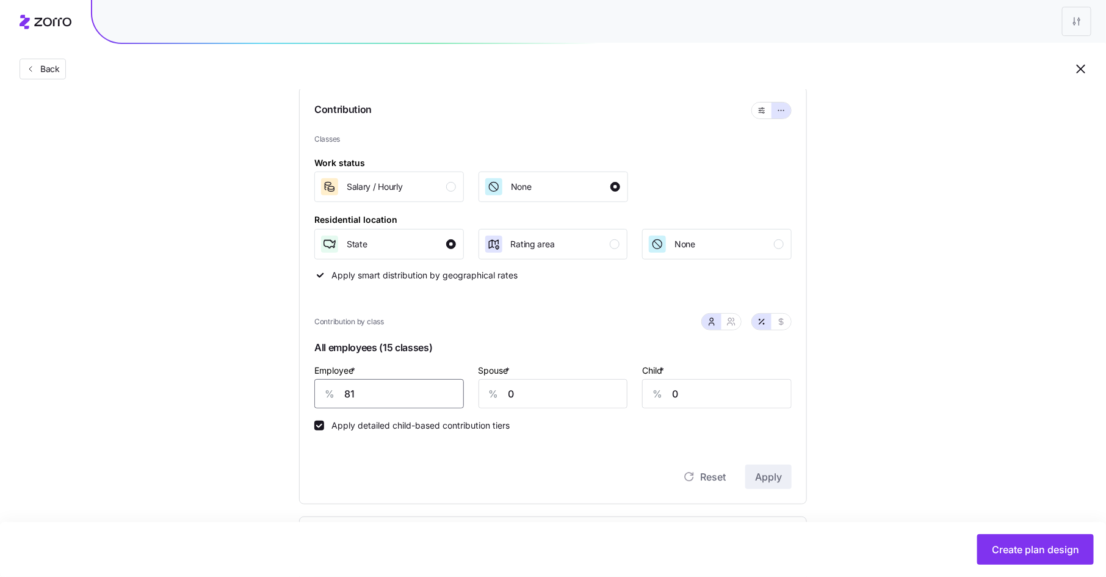
drag, startPoint x: 359, startPoint y: 394, endPoint x: 327, endPoint y: 394, distance: 32.4
click at [327, 394] on div "% 81" at bounding box center [389, 393] width 150 height 29
type input "75"
type input "40"
click at [773, 474] on span "Apply" at bounding box center [768, 476] width 27 height 15
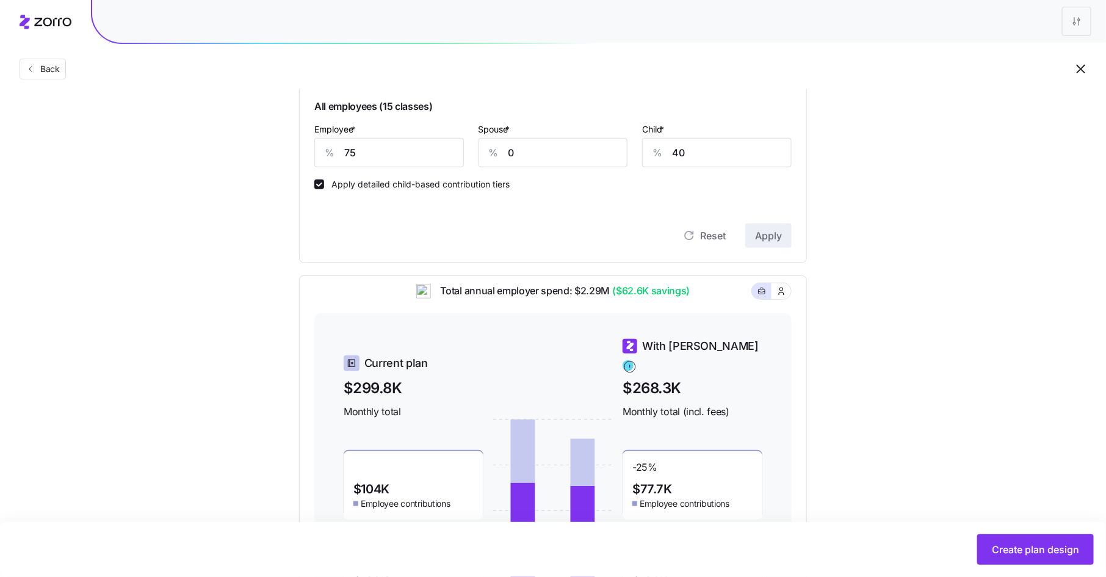
scroll to position [187, 0]
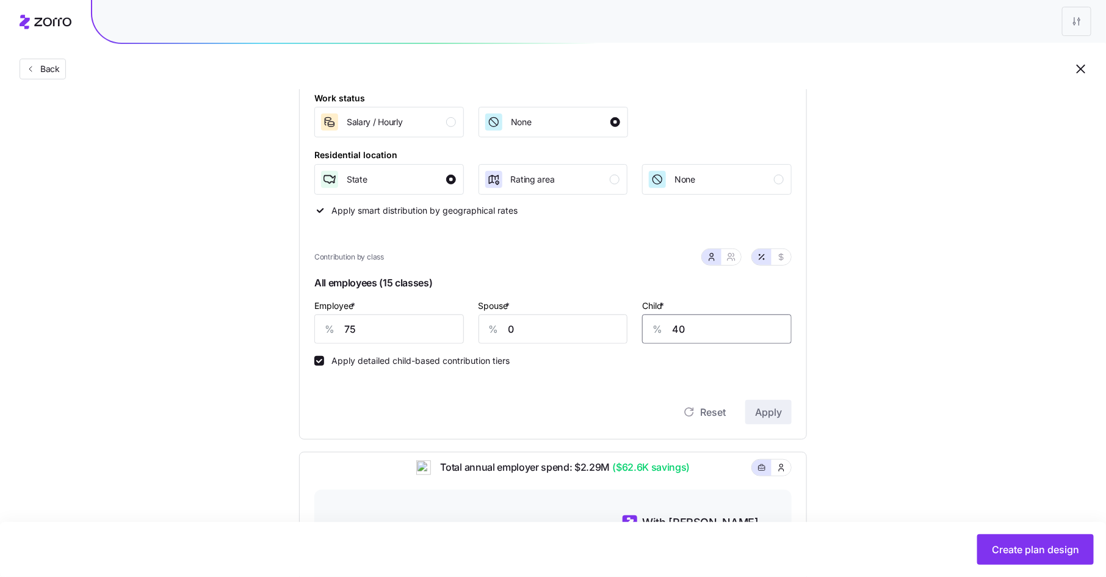
click at [698, 328] on input "40" at bounding box center [717, 328] width 150 height 29
click at [361, 326] on input "75" at bounding box center [389, 328] width 150 height 29
type input "76"
type input "42"
click at [773, 413] on span "Apply" at bounding box center [768, 412] width 27 height 15
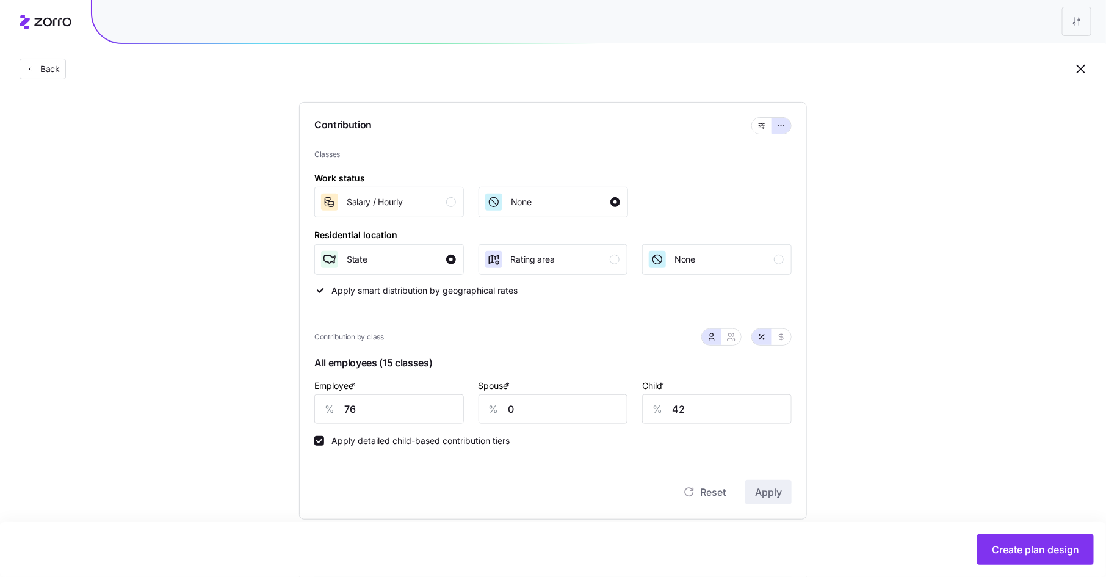
scroll to position [132, 0]
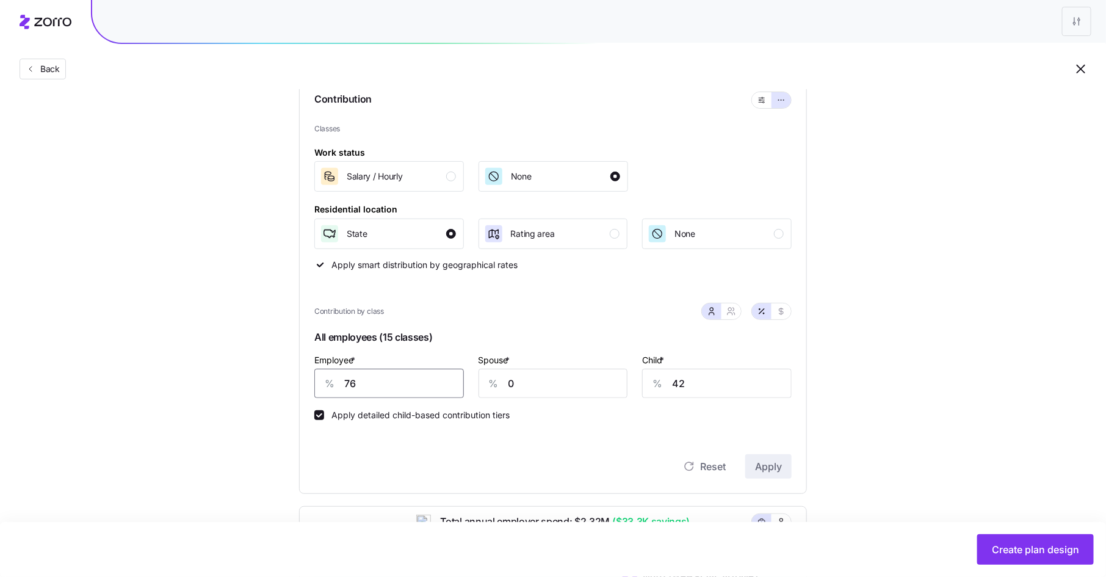
click at [374, 383] on input "76" at bounding box center [389, 383] width 150 height 29
type input "78"
type input "45"
click at [753, 466] on button "Apply" at bounding box center [768, 466] width 46 height 24
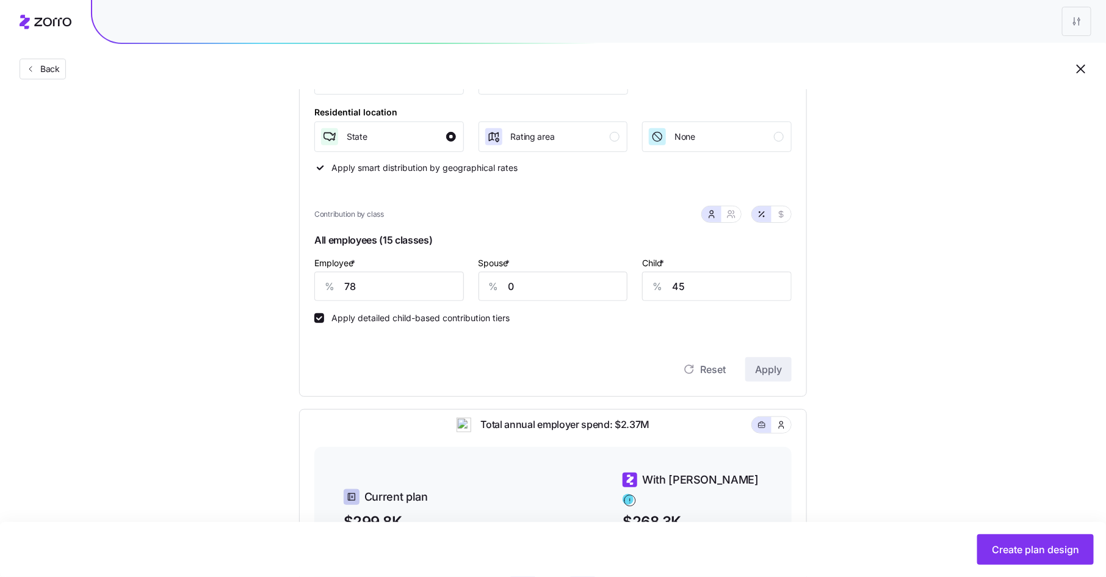
scroll to position [220, 0]
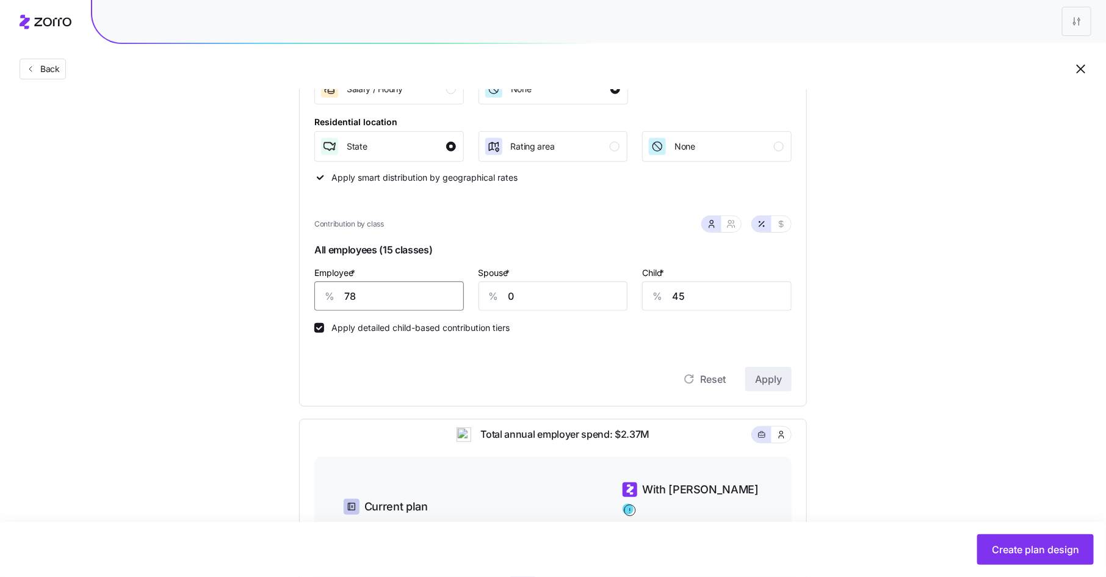
click at [375, 301] on input "78" at bounding box center [389, 295] width 150 height 29
click at [753, 383] on button "Apply" at bounding box center [768, 379] width 46 height 24
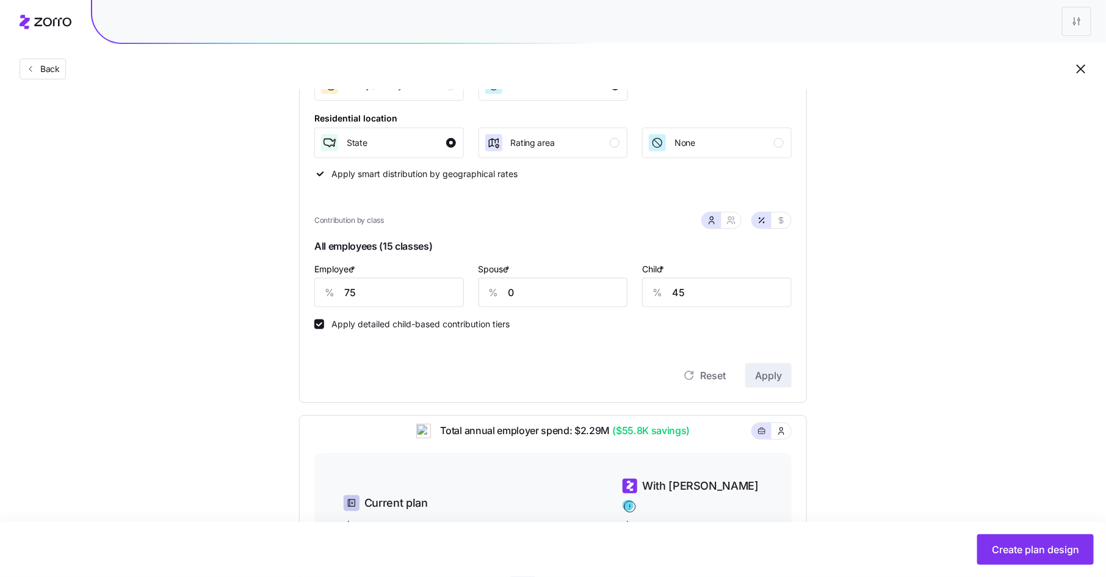
scroll to position [96, 0]
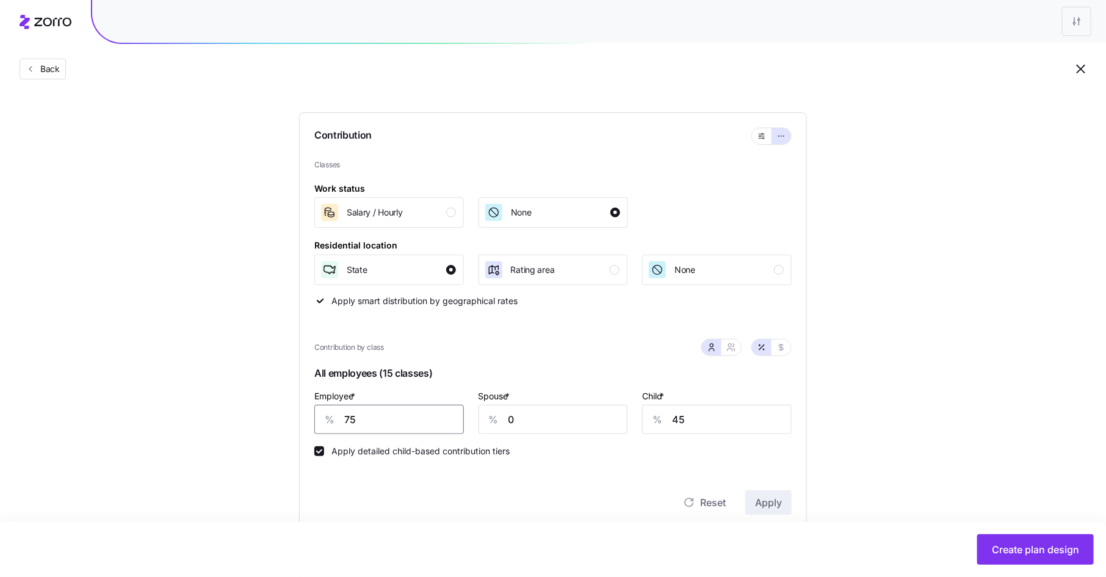
click at [360, 418] on input "75" at bounding box center [389, 419] width 150 height 29
type input "77"
click at [761, 494] on button "Apply" at bounding box center [768, 502] width 46 height 24
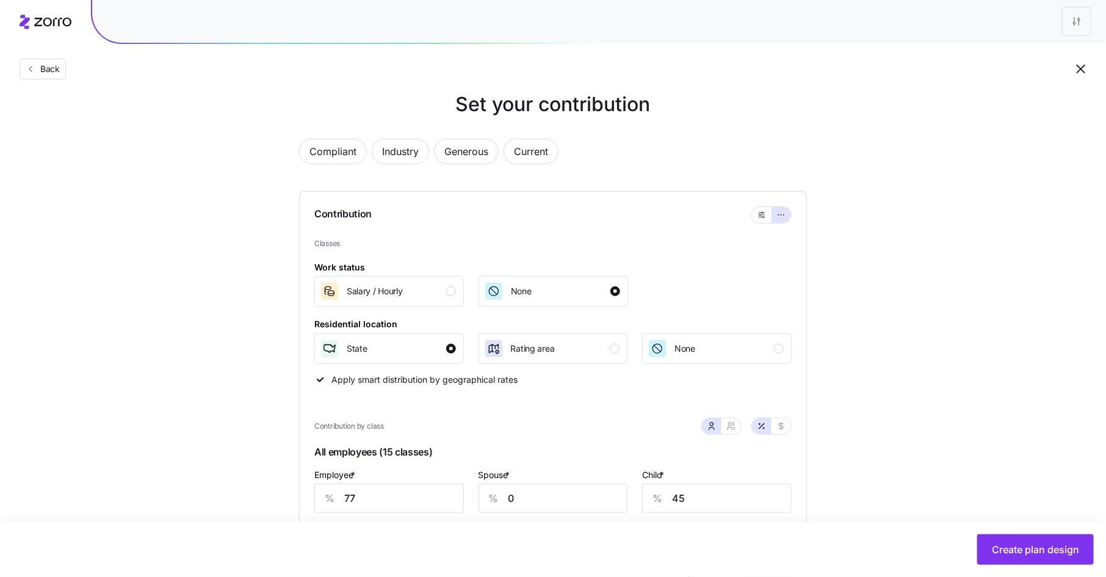
scroll to position [0, 0]
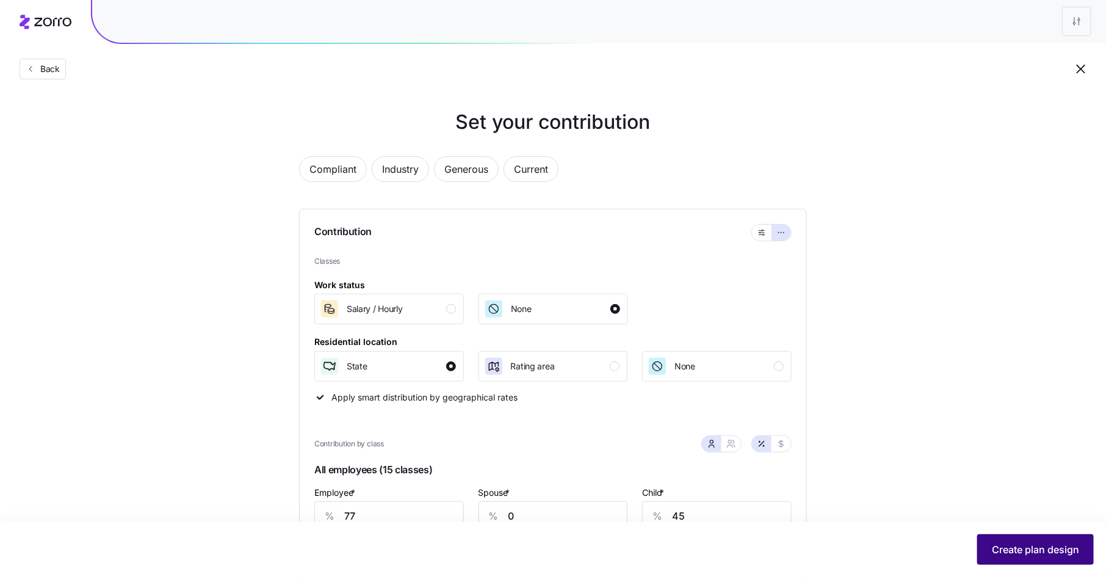
click at [1040, 548] on span "Create plan design" at bounding box center [1035, 549] width 87 height 15
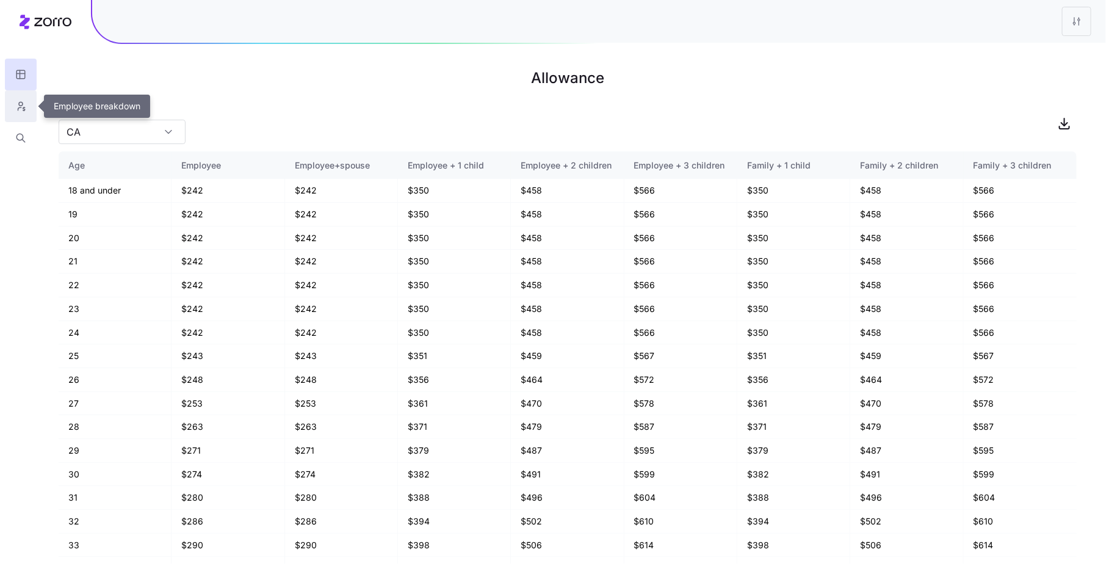
click at [23, 106] on icon "button" at bounding box center [20, 106] width 11 height 12
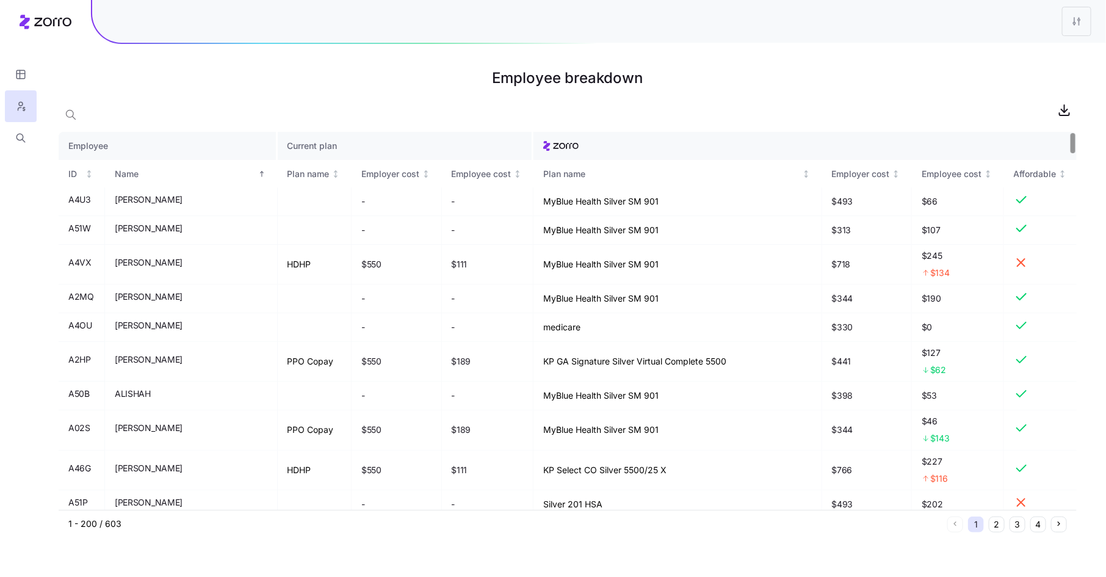
click at [1075, 133] on div at bounding box center [1073, 143] width 4 height 20
click at [1067, 109] on icon "button" at bounding box center [1064, 110] width 15 height 15
click at [1071, 21] on html "Employee breakdown Employee Current plan ID Name Plan name Employer cost Employ…" at bounding box center [553, 288] width 1106 height 577
click at [1046, 54] on div "Edit plan design" at bounding box center [1026, 55] width 121 height 20
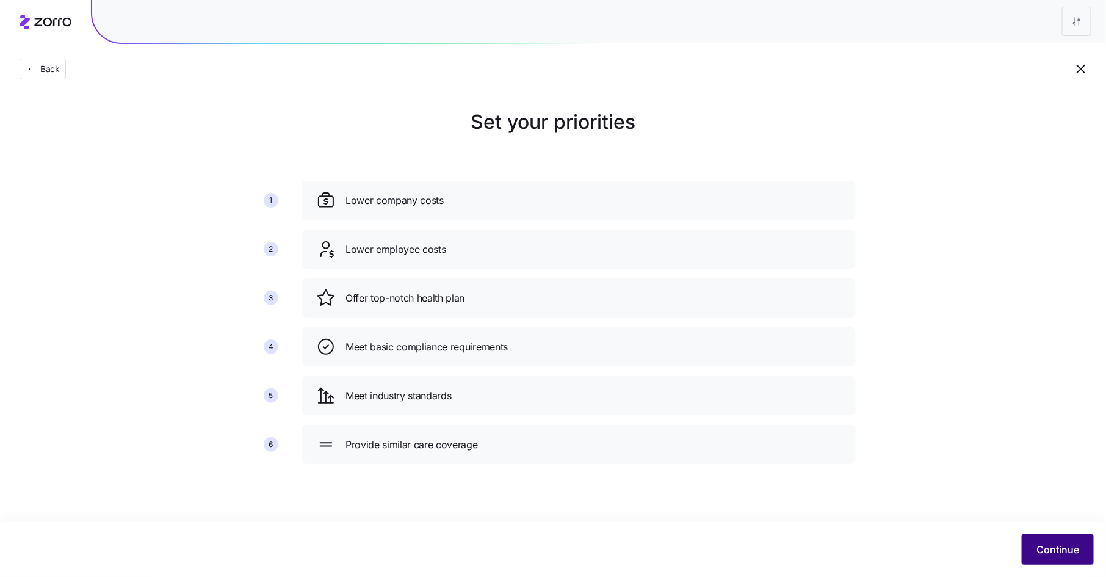
click at [1062, 550] on span "Continue" at bounding box center [1058, 549] width 43 height 15
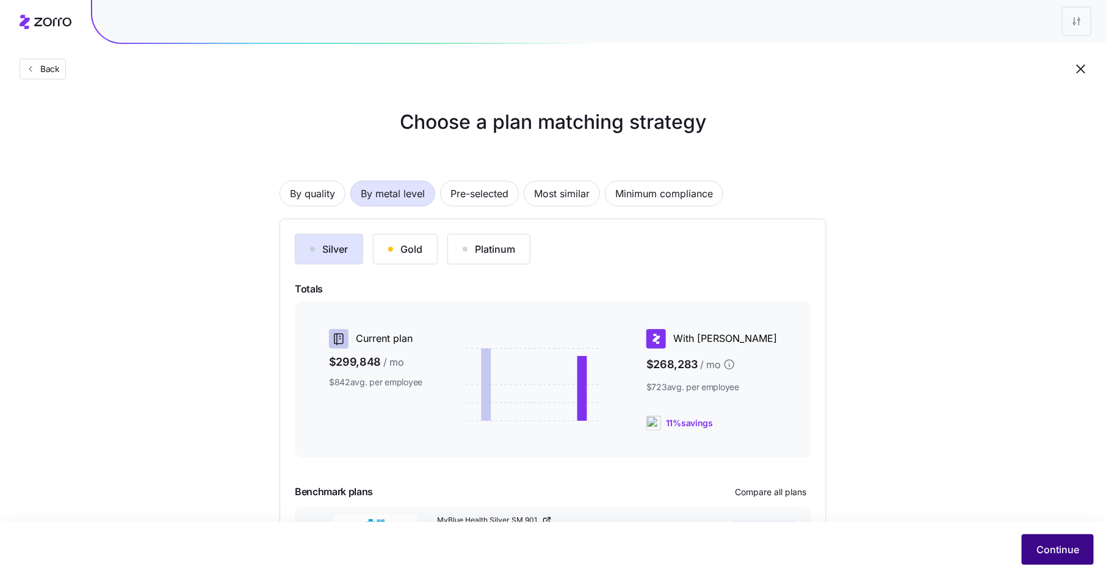
click at [1057, 550] on span "Continue" at bounding box center [1058, 549] width 43 height 15
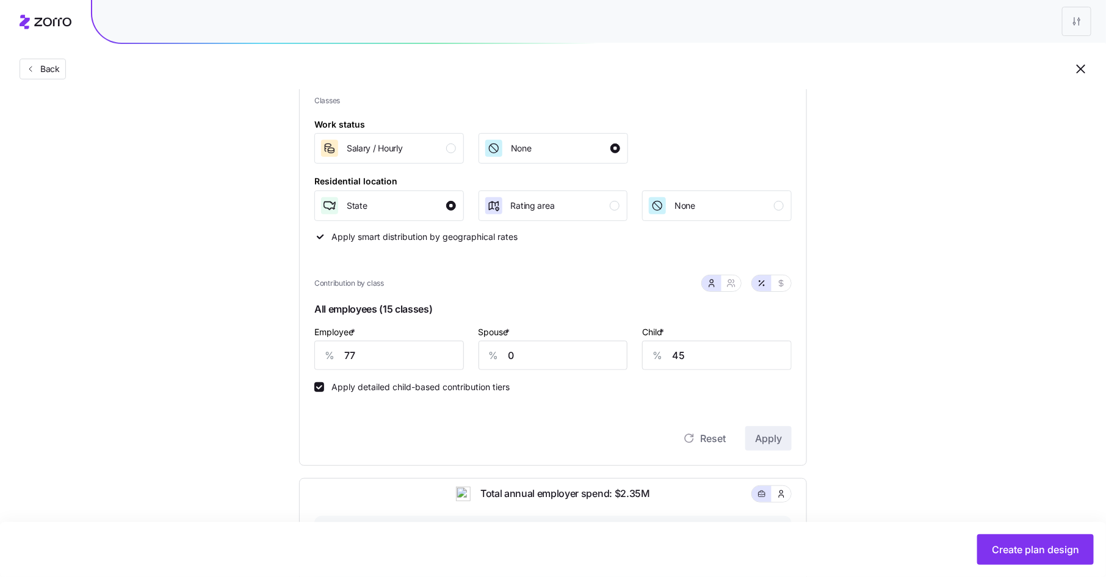
scroll to position [225, 0]
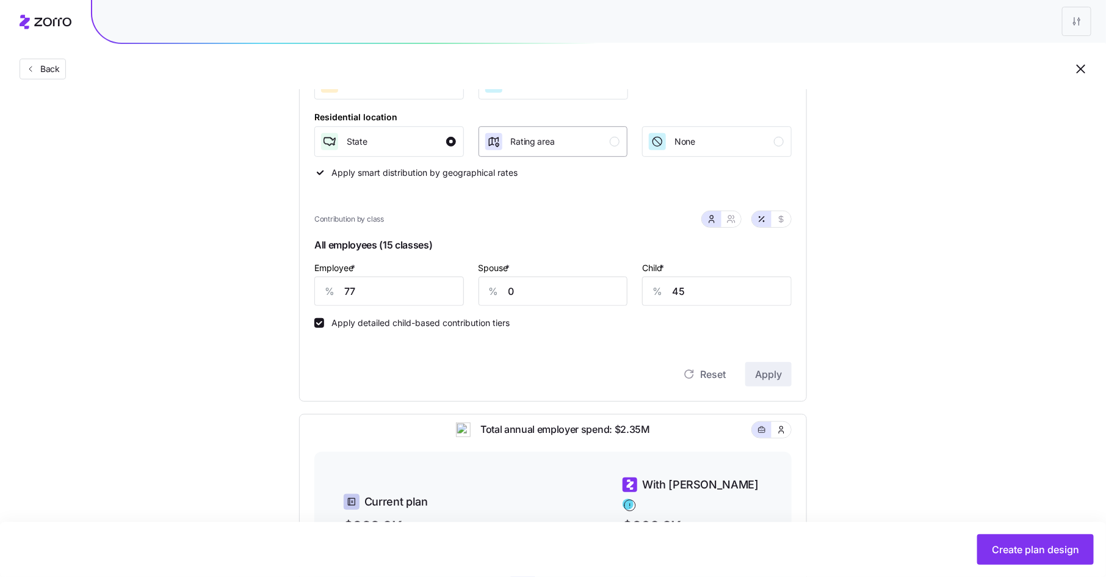
click at [617, 147] on div "Rating area" at bounding box center [552, 142] width 136 height 20
click at [767, 369] on span "Apply" at bounding box center [768, 374] width 27 height 15
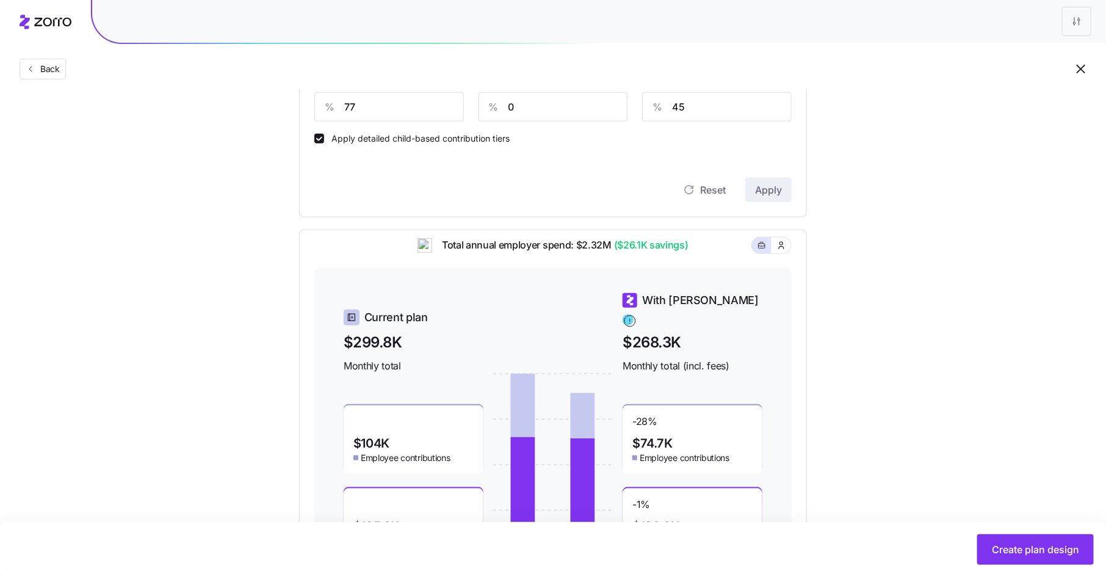
scroll to position [498, 0]
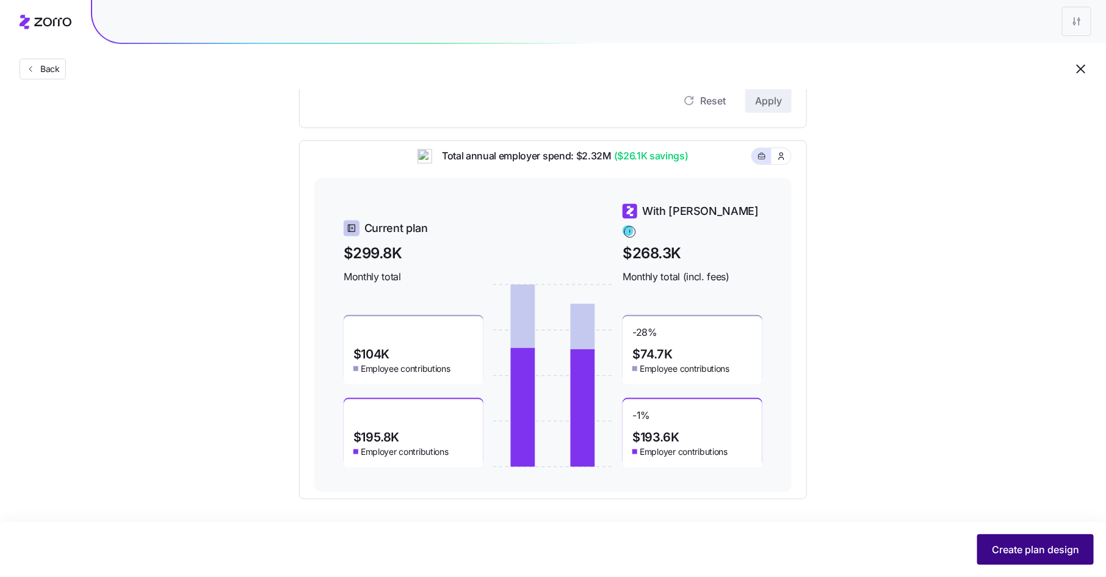
click at [1015, 545] on span "Create plan design" at bounding box center [1035, 549] width 87 height 15
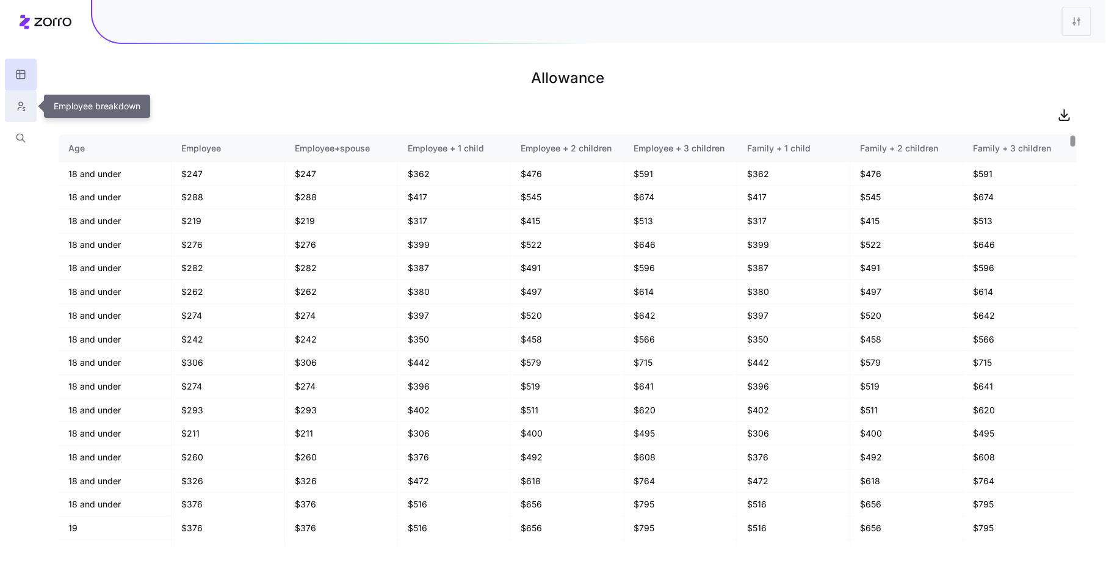
click at [20, 105] on icon "button" at bounding box center [20, 106] width 11 height 12
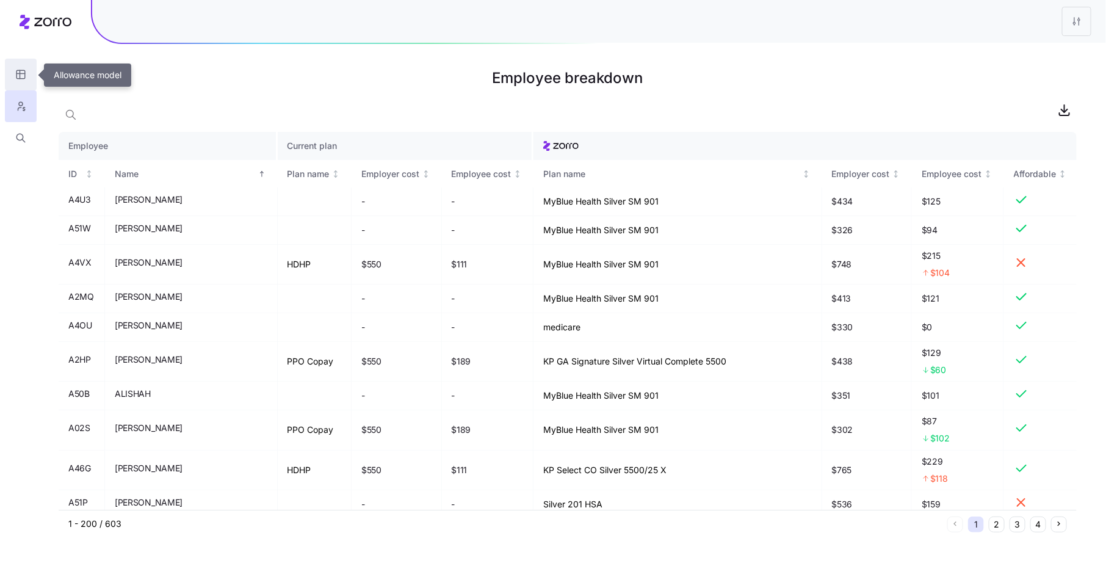
click at [24, 72] on icon "button" at bounding box center [20, 74] width 11 height 12
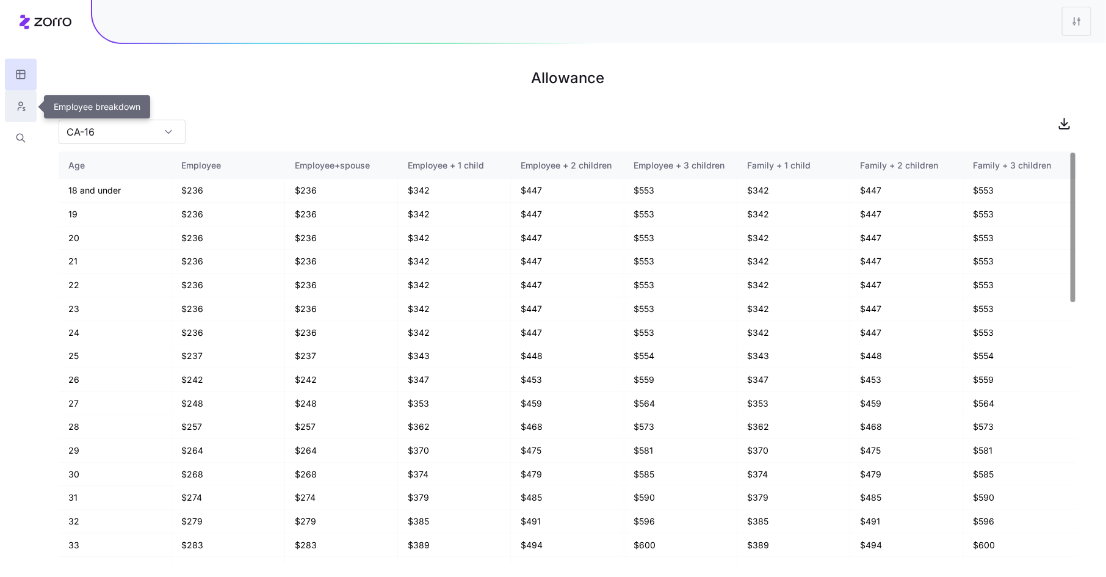
click at [18, 107] on icon "button" at bounding box center [20, 106] width 11 height 12
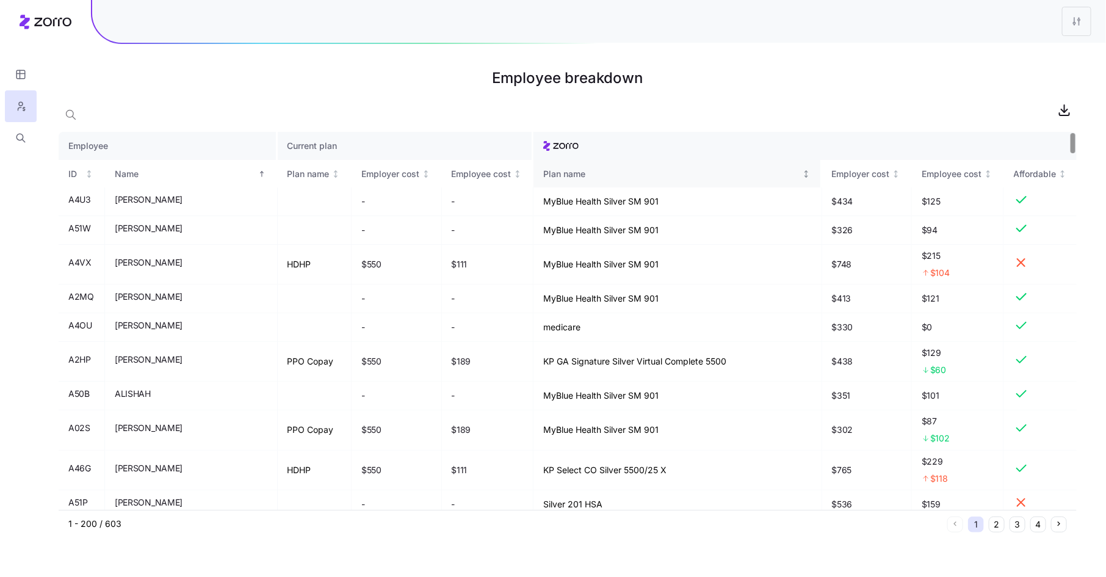
click at [543, 170] on div "Plan name" at bounding box center [671, 173] width 256 height 13
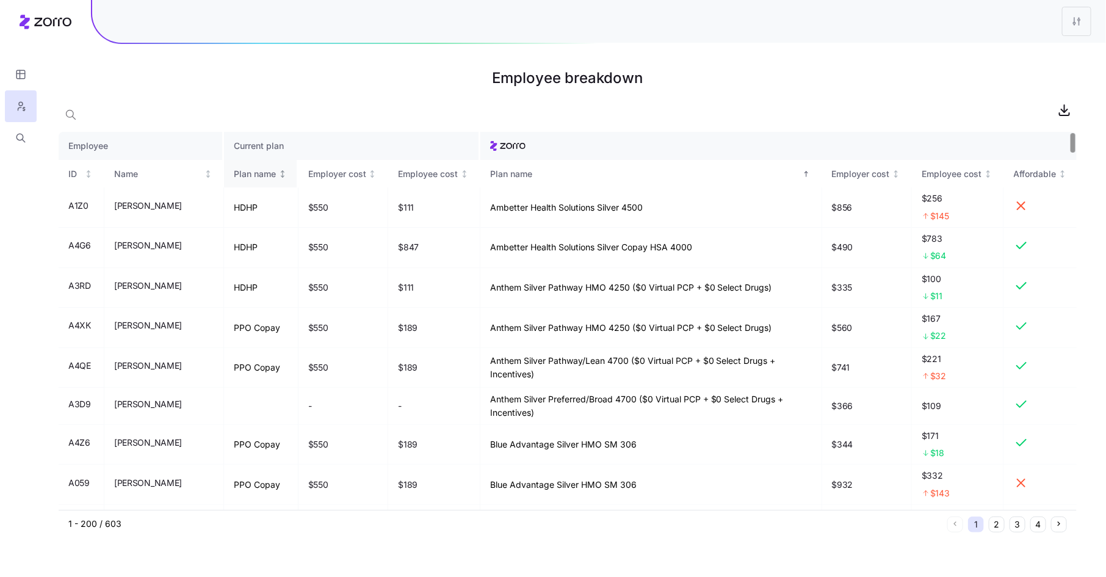
click at [259, 172] on div "Plan name" at bounding box center [255, 173] width 42 height 13
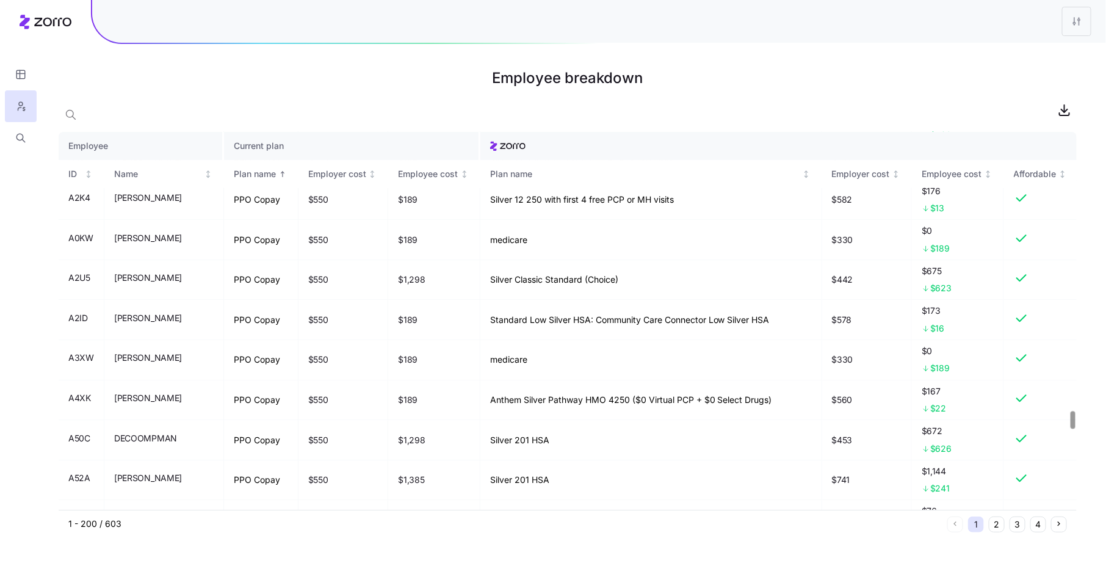
scroll to position [5940, 0]
